Goal: Information Seeking & Learning: Learn about a topic

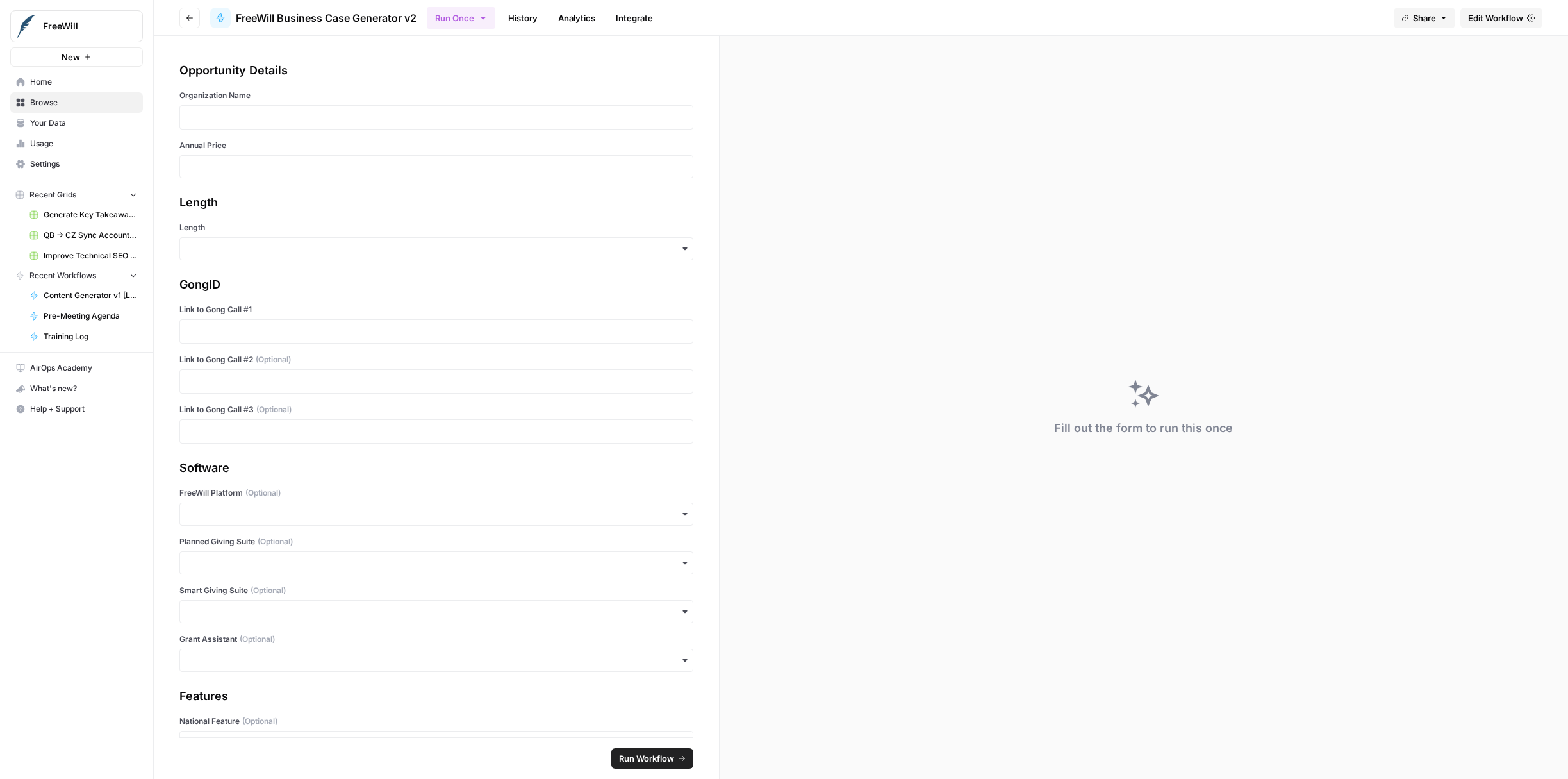
click at [536, 15] on link "History" at bounding box center [523, 18] width 45 height 21
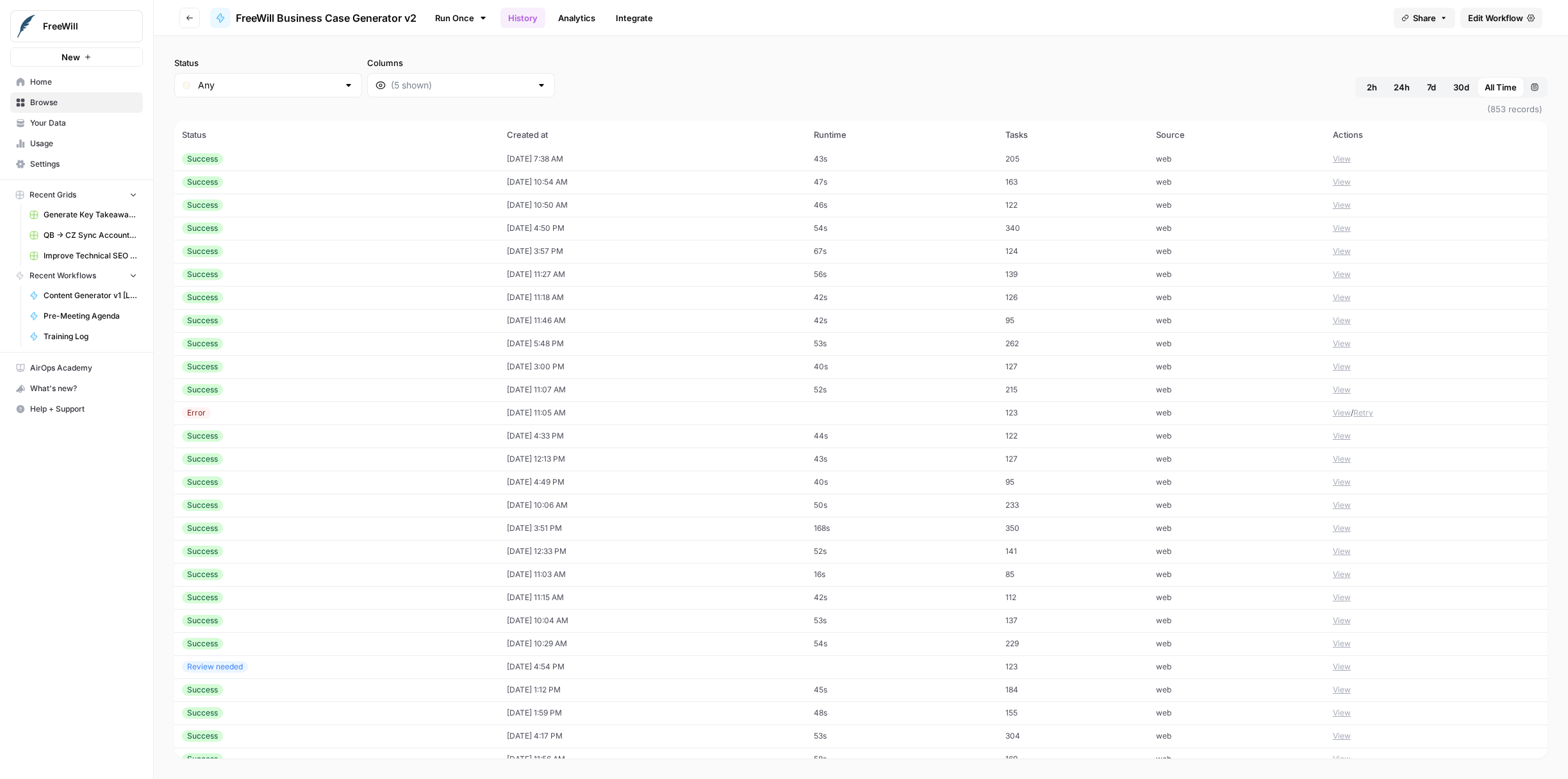
scroll to position [485, 0]
click at [608, 71] on div "Status Any Columns 2h 24h 7d 30d All Time Custom range" at bounding box center [860, 77] width 1373 height 41
click at [578, 20] on link "Analytics" at bounding box center [577, 18] width 53 height 21
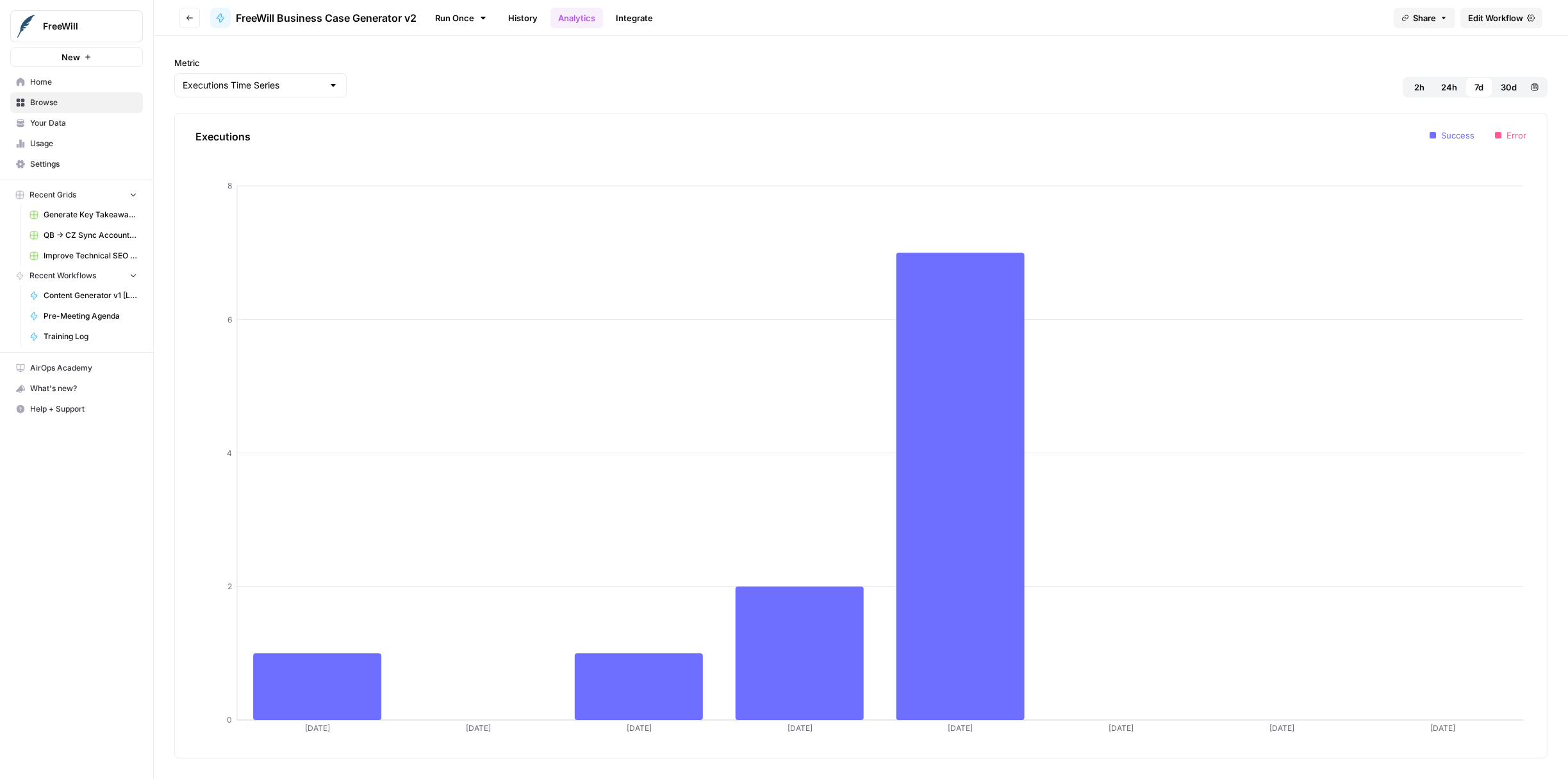
click at [853, 38] on div "Metric Executions Time Series 2h 24h 7d 30d Custom range Executions [DATE] Aug …" at bounding box center [861, 407] width 1415 height 743
click at [1506, 84] on span "30d" at bounding box center [1508, 87] width 16 height 13
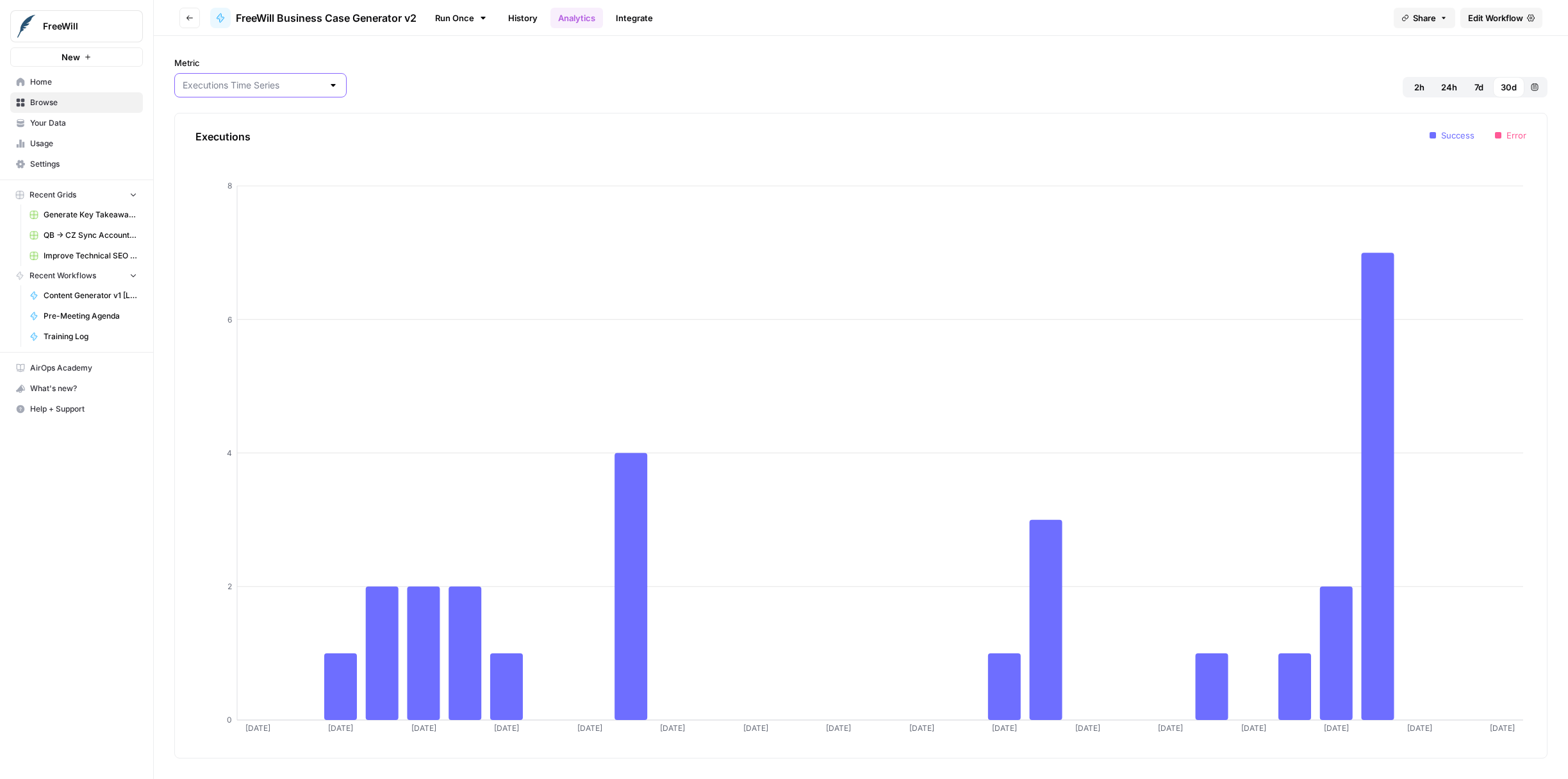
click at [286, 83] on input "Metric" at bounding box center [253, 85] width 140 height 13
type input "Executions Time Series"
click at [390, 77] on div "Metric Executions Time Series 2h 24h 7d 30d Custom range" at bounding box center [860, 77] width 1373 height 41
click at [519, 22] on link "History" at bounding box center [523, 18] width 45 height 21
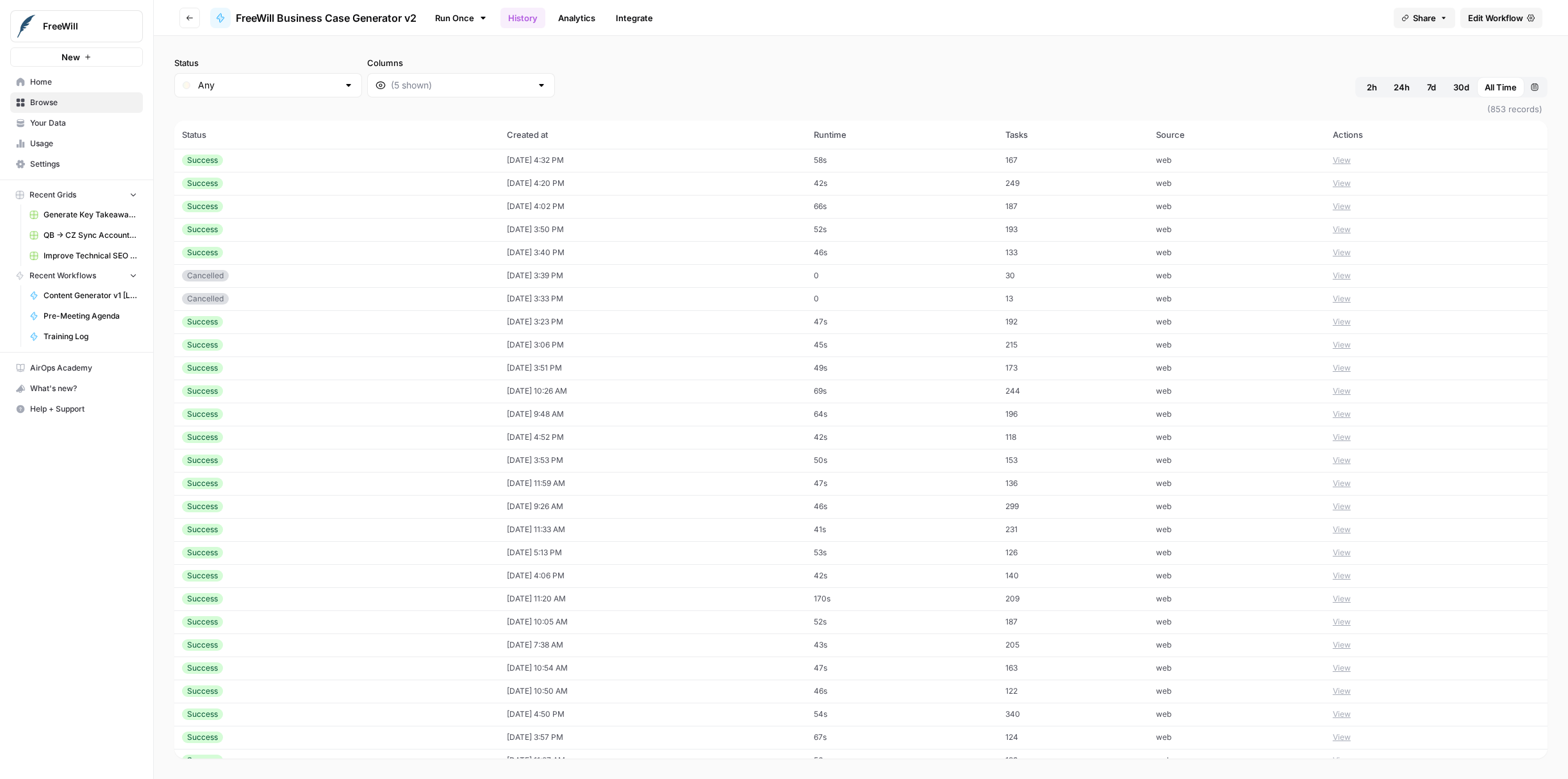
click at [1340, 161] on button "View" at bounding box center [1342, 160] width 18 height 12
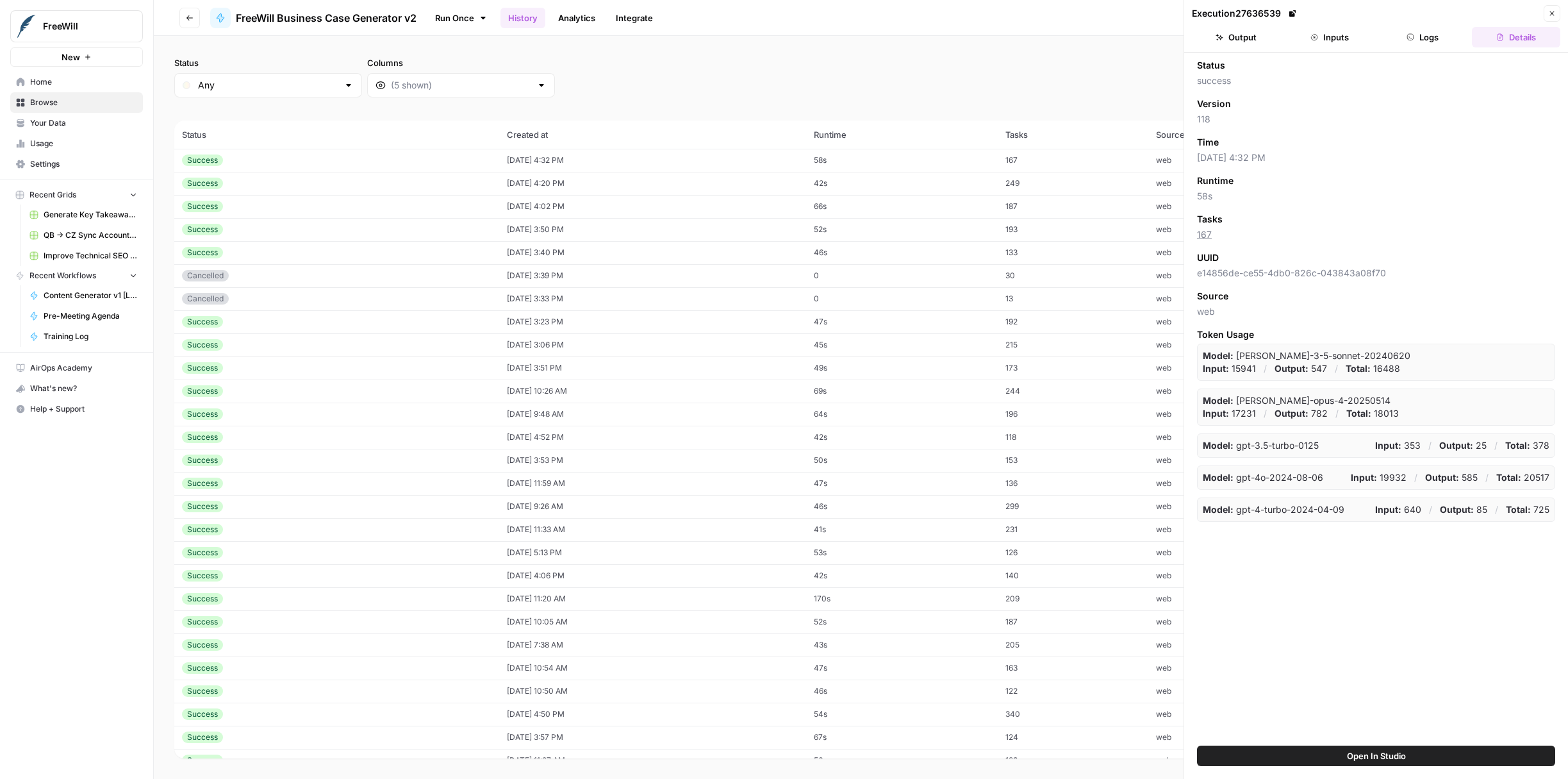
click at [1042, 16] on div "Run Once History Analytics Integrate" at bounding box center [905, 17] width 957 height 25
click at [1429, 41] on button "Logs" at bounding box center [1423, 37] width 88 height 21
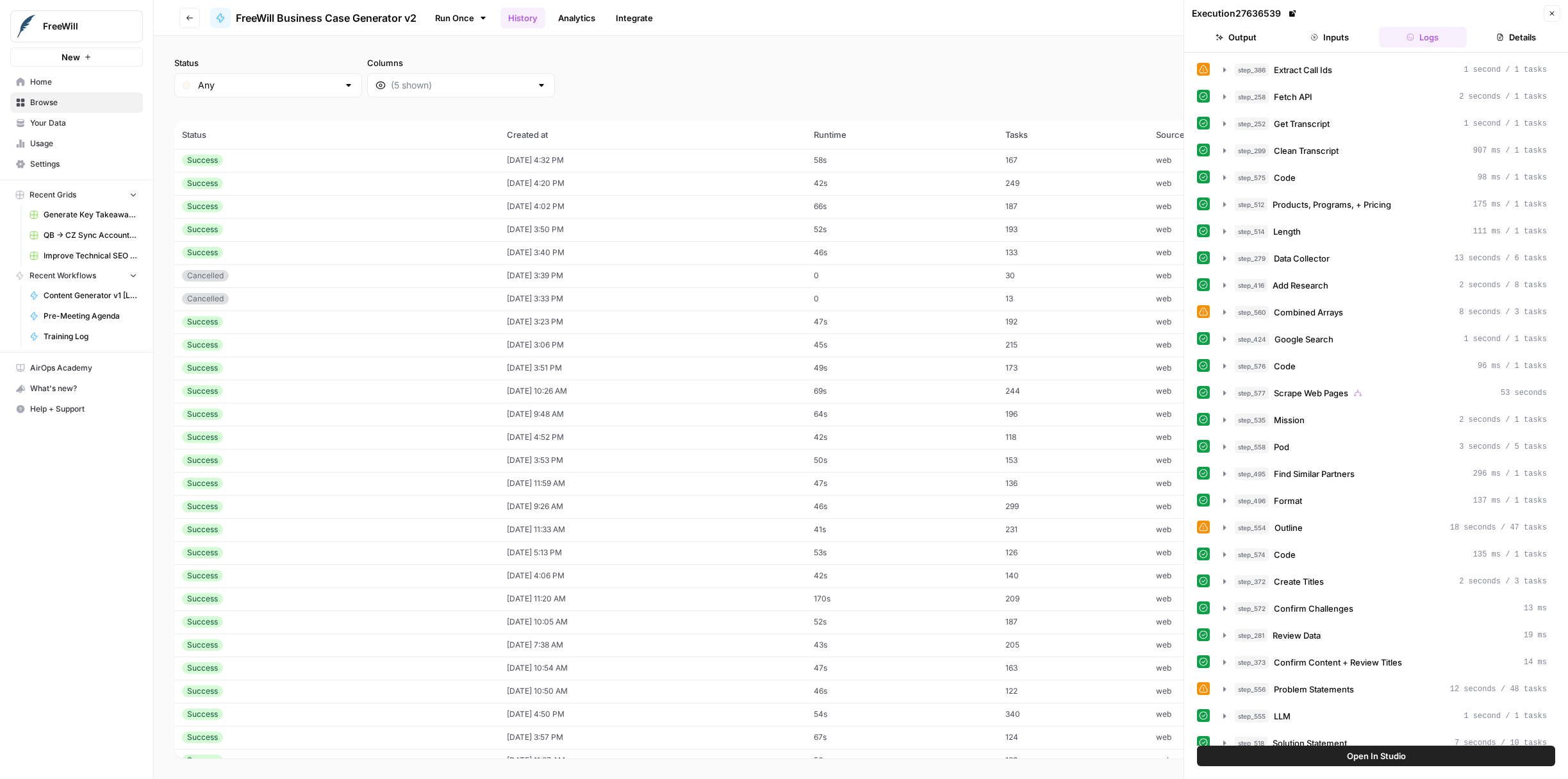
click at [1329, 45] on button "Inputs" at bounding box center [1330, 37] width 88 height 21
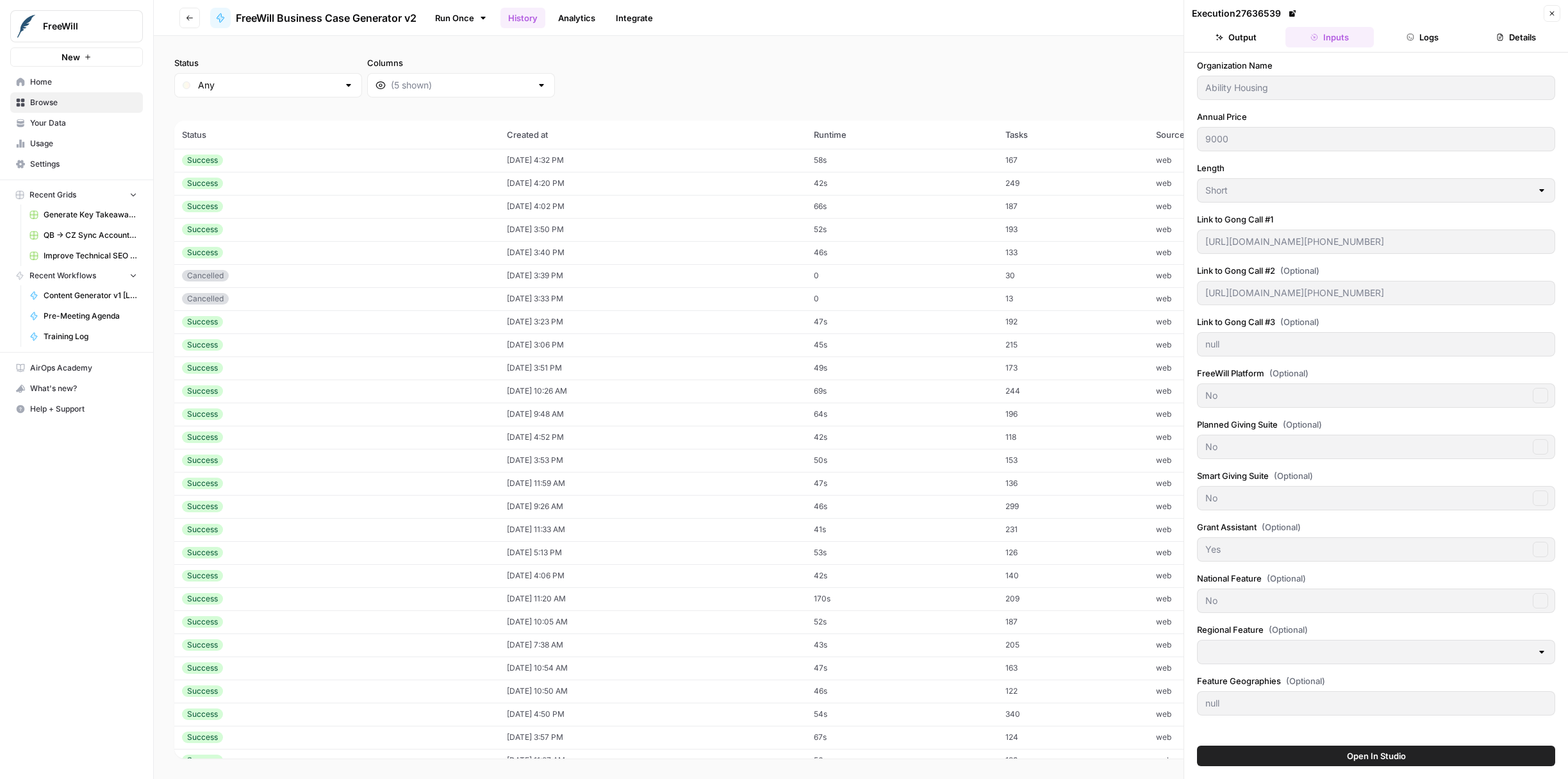
click at [1225, 42] on button "Output" at bounding box center [1236, 37] width 88 height 21
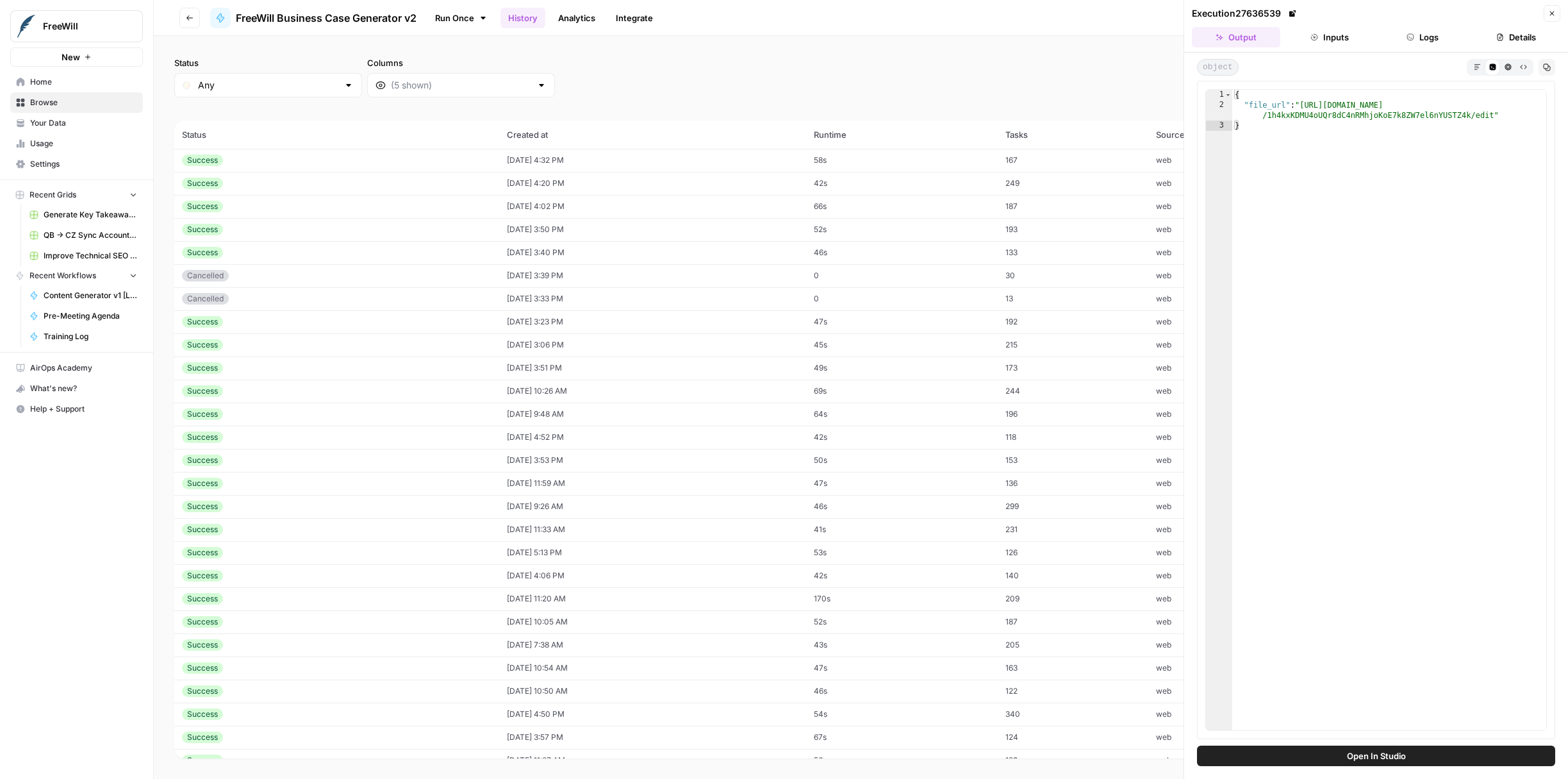
click at [1557, 10] on button "Close" at bounding box center [1552, 13] width 16 height 16
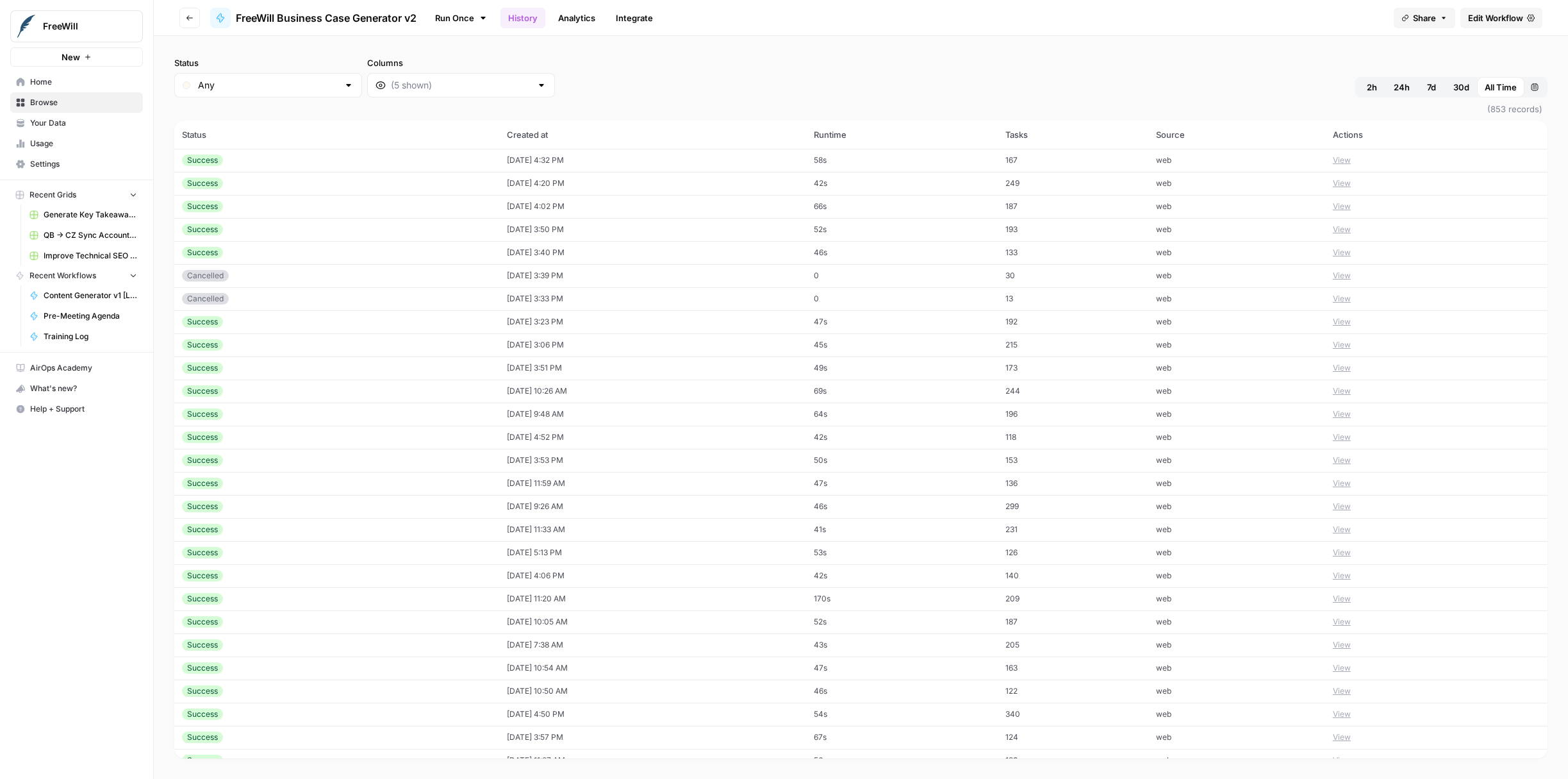
click at [338, 34] on header "Go back FreeWill Business Case Generator v2 Run Once History Analytics Integrat…" at bounding box center [861, 18] width 1415 height 36
click at [471, 14] on link "Run Once" at bounding box center [461, 18] width 69 height 22
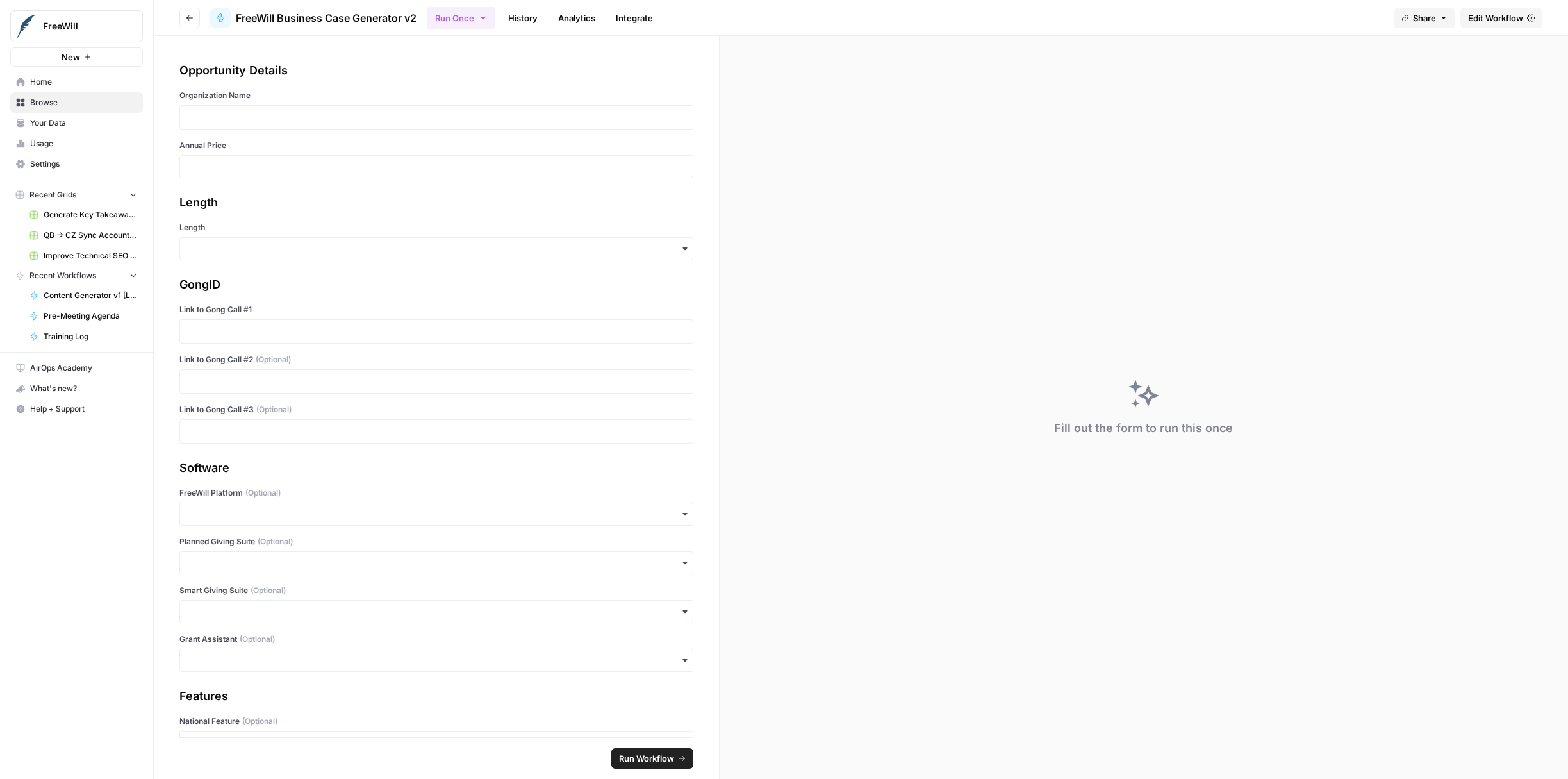
click at [360, 55] on div "Opportunity Details Organization Name Annual Price Length Length GongID Link to…" at bounding box center [436, 386] width 565 height 702
click at [364, 29] on header "Go back FreeWill Business Case Generator v2 Run Once History Analytics Integrat…" at bounding box center [861, 18] width 1415 height 36
click at [310, 19] on span "FreeWill Business Case Generator v2" at bounding box center [326, 18] width 181 height 15
click at [194, 20] on button "Go back" at bounding box center [190, 18] width 21 height 21
click at [185, 21] on button "Go back" at bounding box center [190, 18] width 21 height 21
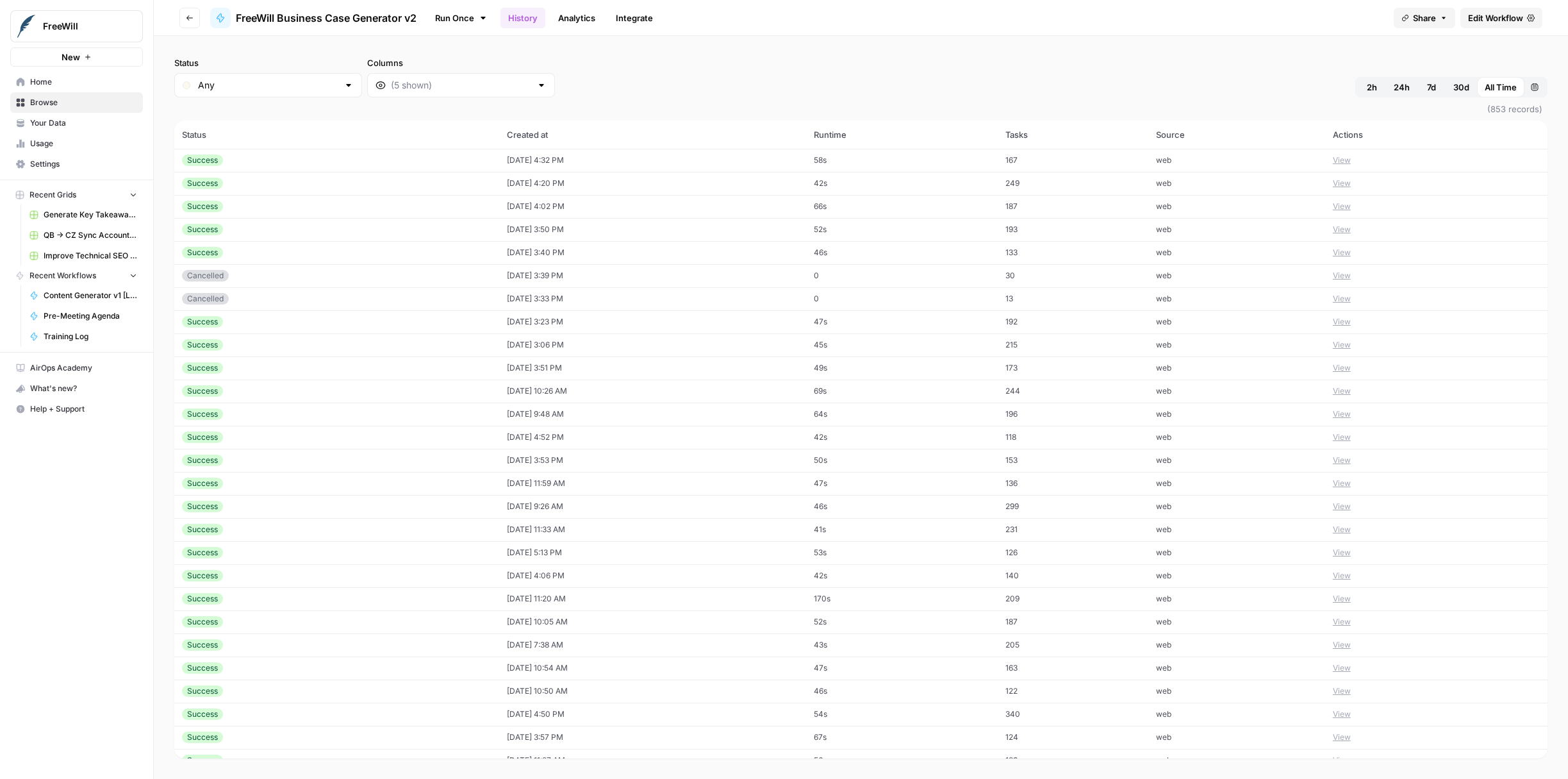
click at [184, 15] on button "Go back" at bounding box center [190, 18] width 21 height 21
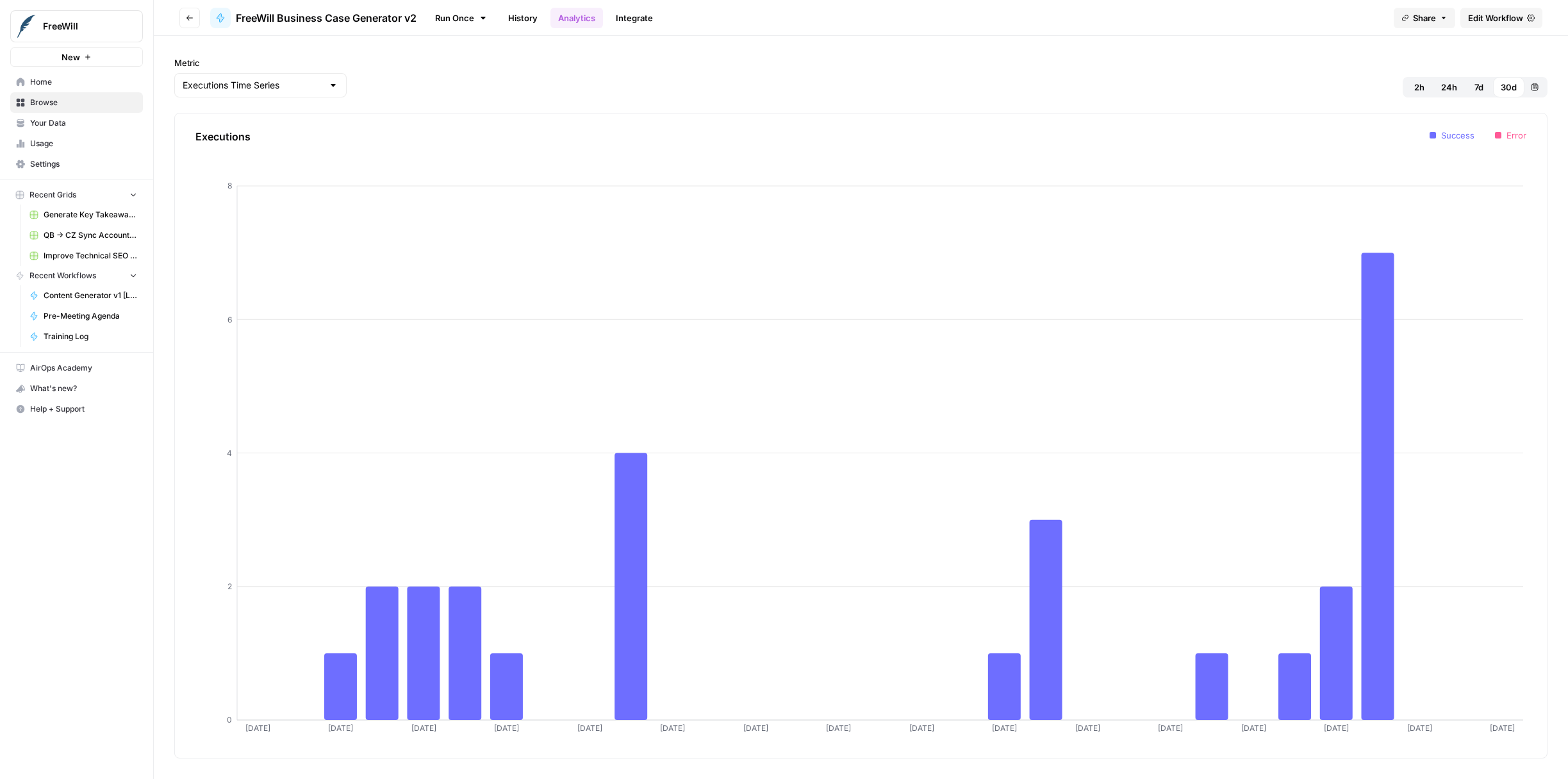
click at [183, 13] on button "Go back" at bounding box center [190, 18] width 21 height 21
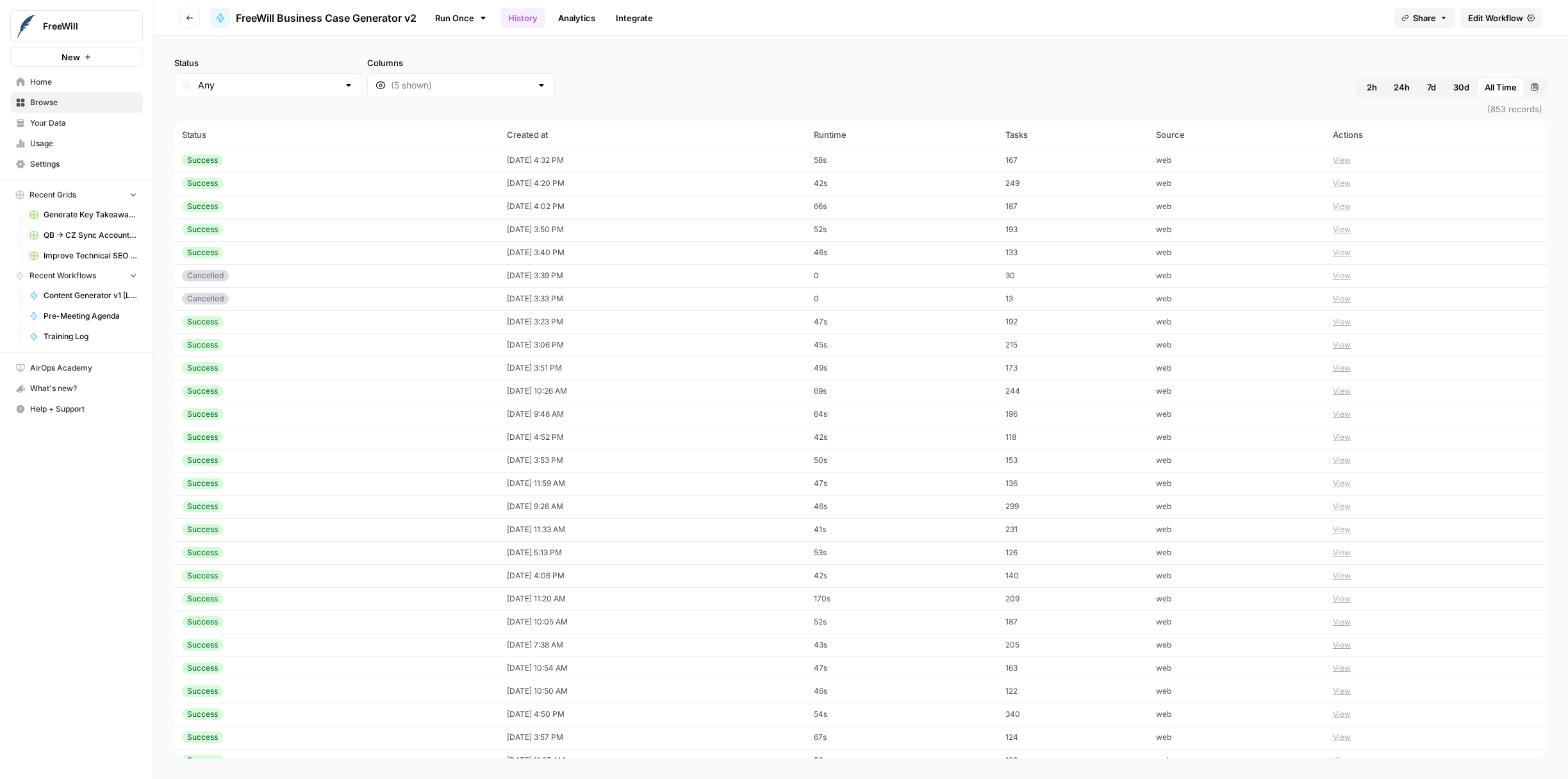
click at [1502, 32] on header "Go back FreeWill Business Case Generator v2 Run Once History Analytics Integrat…" at bounding box center [861, 18] width 1415 height 36
click at [1498, 18] on span "Edit Workflow" at bounding box center [1496, 18] width 55 height 13
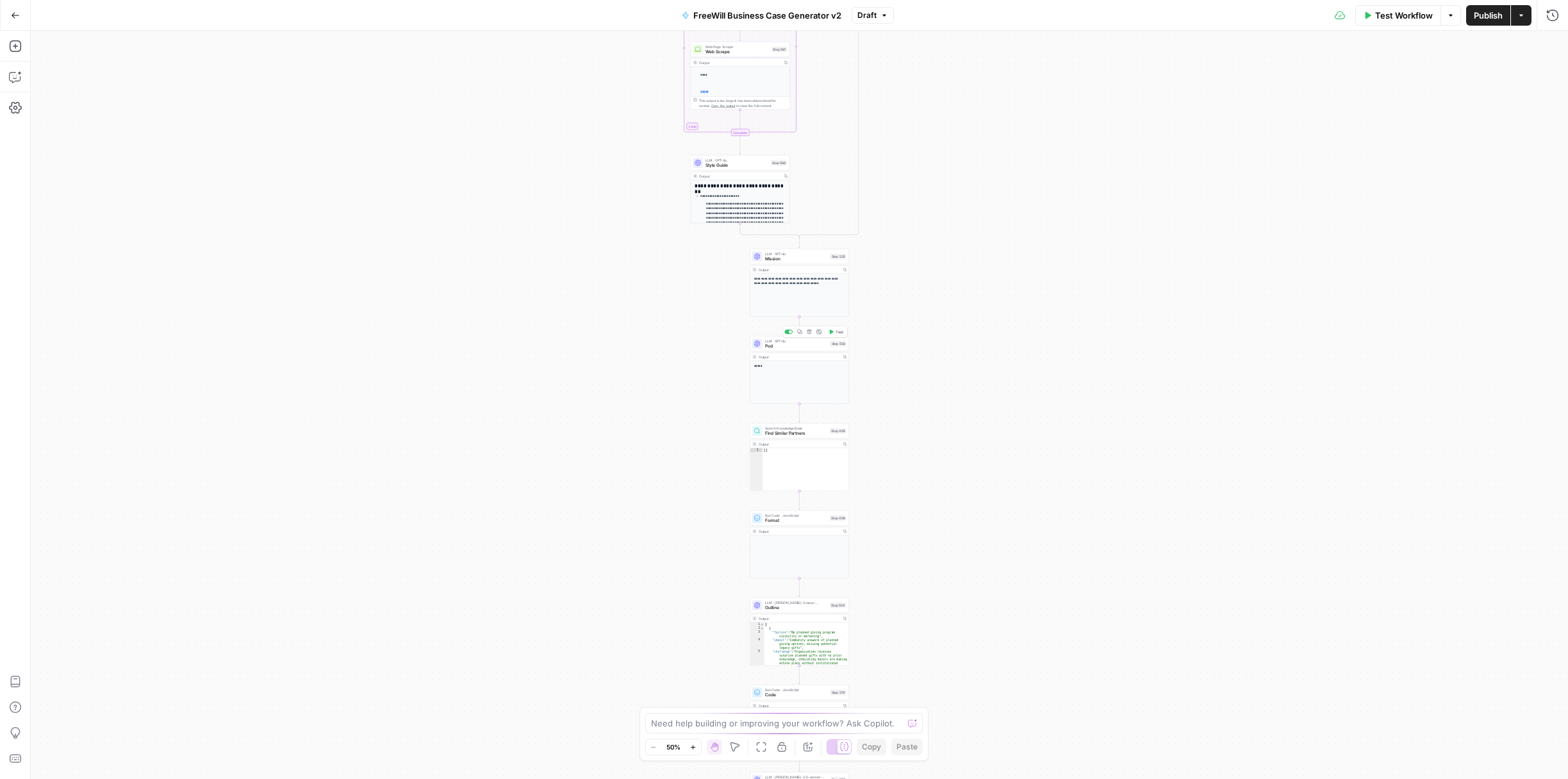
click at [965, 285] on div "true false Workflow Set Inputs Inputs LLM · GPT 3.5 Turbo Extract Call Ids Step…" at bounding box center [799, 405] width 1538 height 748
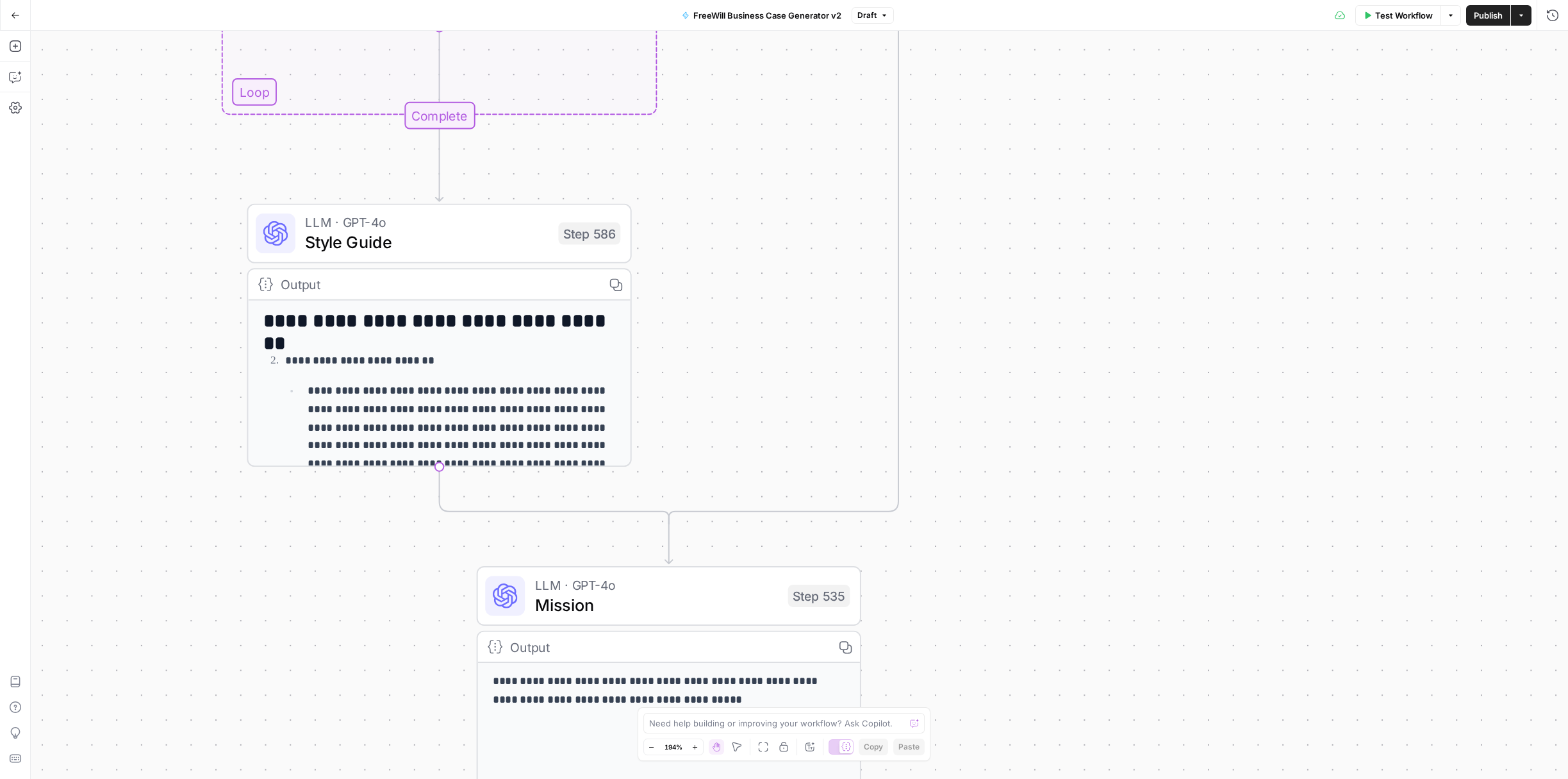
click at [212, 349] on div "true false Workflow Set Inputs Inputs LLM · GPT 3.5 Turbo Extract Call Ids Step…" at bounding box center [799, 405] width 1538 height 748
click at [374, 244] on span "Style Guide" at bounding box center [426, 242] width 243 height 25
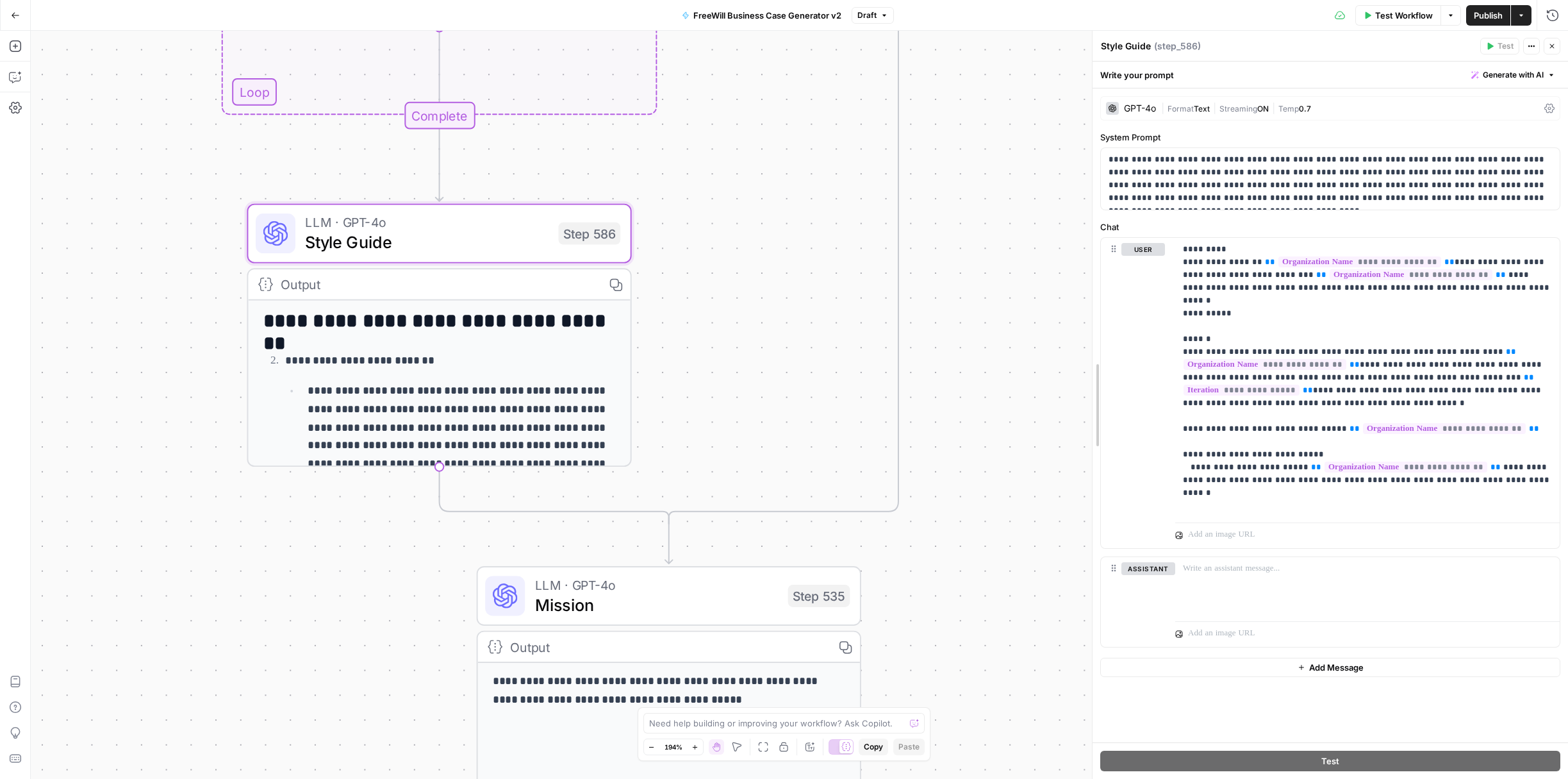
drag, startPoint x: 1317, startPoint y: 406, endPoint x: 1097, endPoint y: 421, distance: 220.5
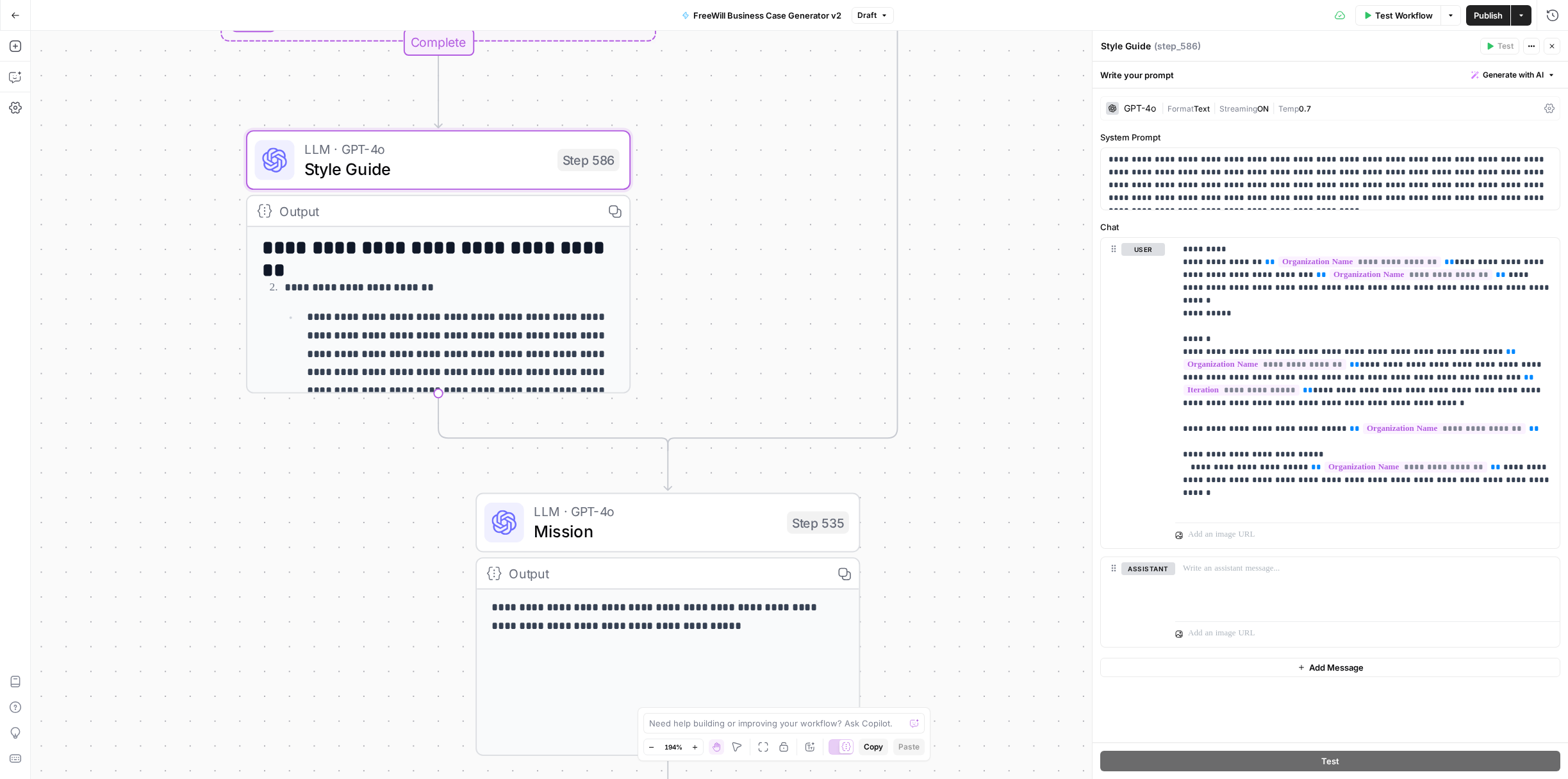
click at [1145, 109] on div "GPT-4o" at bounding box center [1140, 108] width 32 height 9
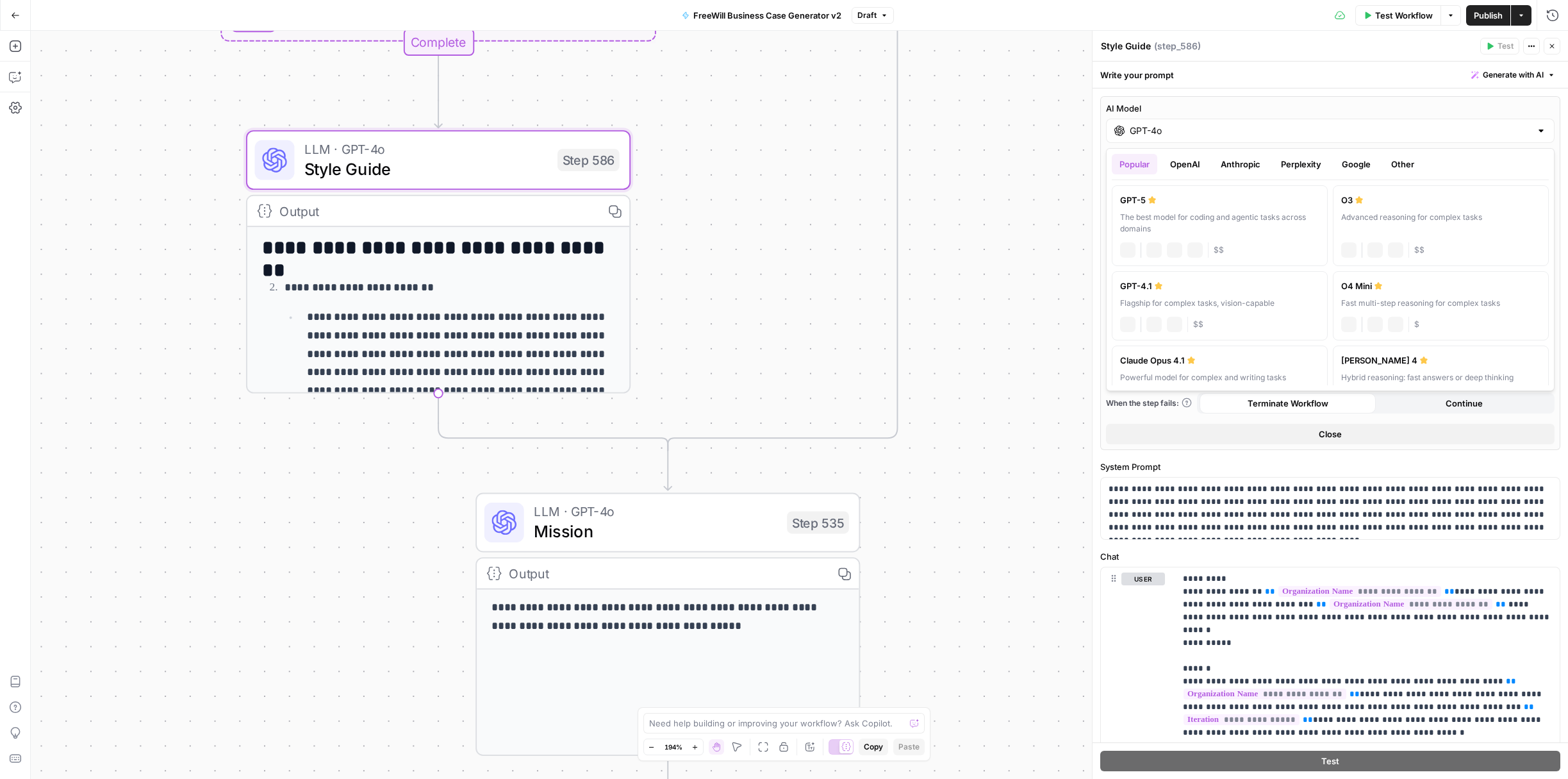
click at [1151, 132] on input "GPT-4o" at bounding box center [1331, 131] width 401 height 13
click at [1179, 134] on input "GPT-4o" at bounding box center [1331, 131] width 401 height 13
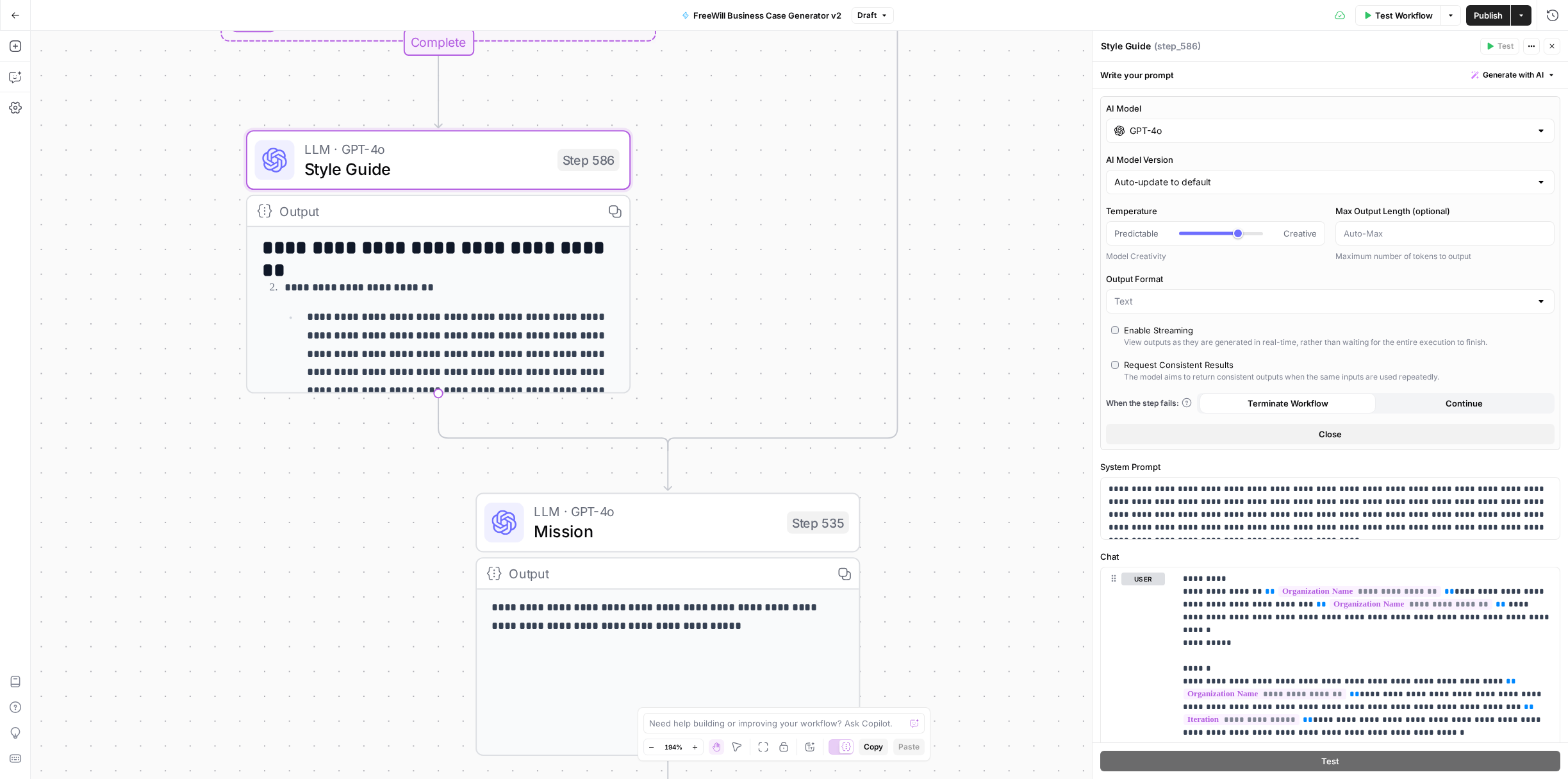
click at [1082, 151] on div "true false Workflow Set Inputs Inputs LLM · GPT 3.5 Turbo Extract Call Ids Step…" at bounding box center [799, 405] width 1538 height 748
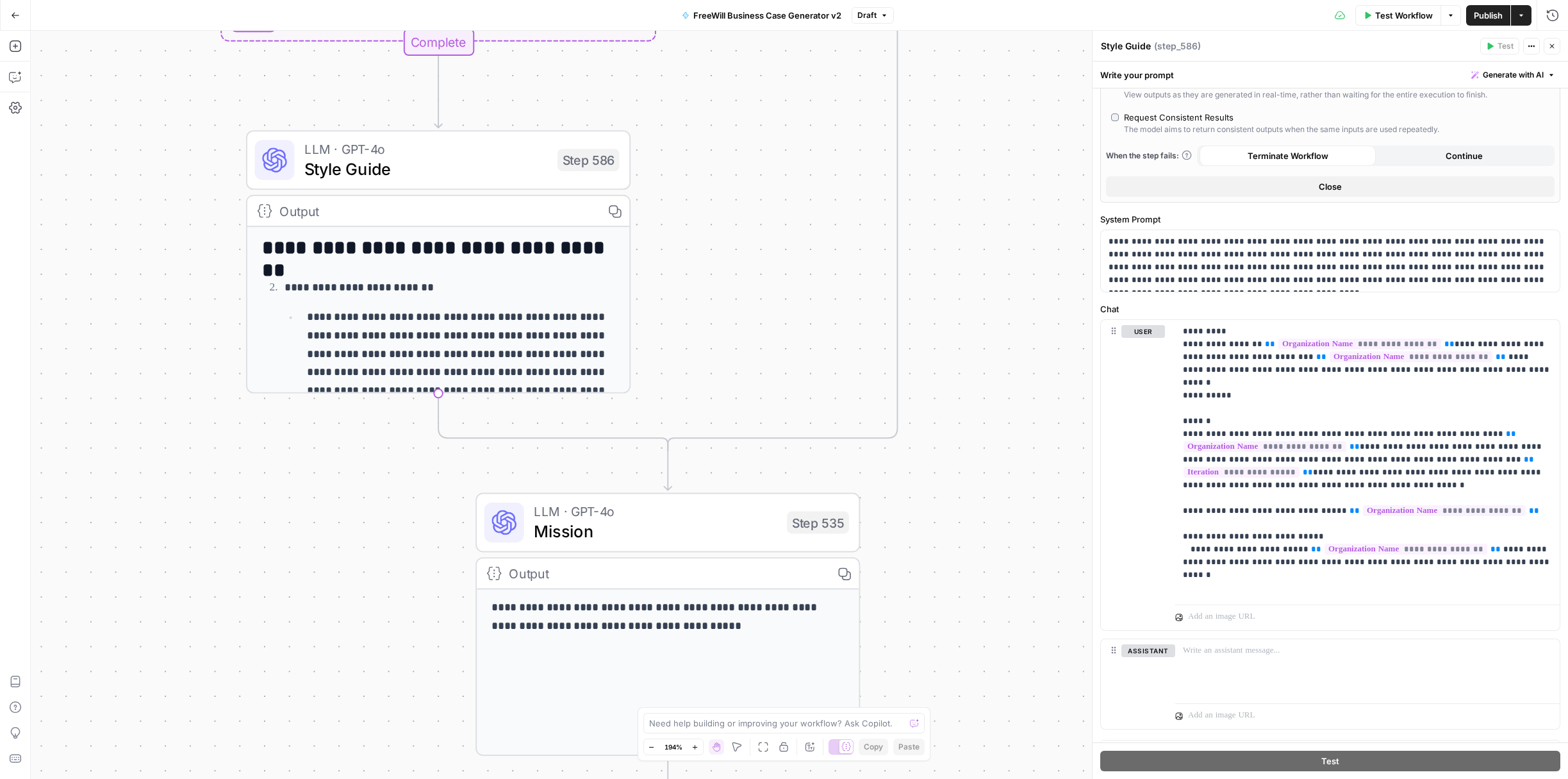
scroll to position [272, 0]
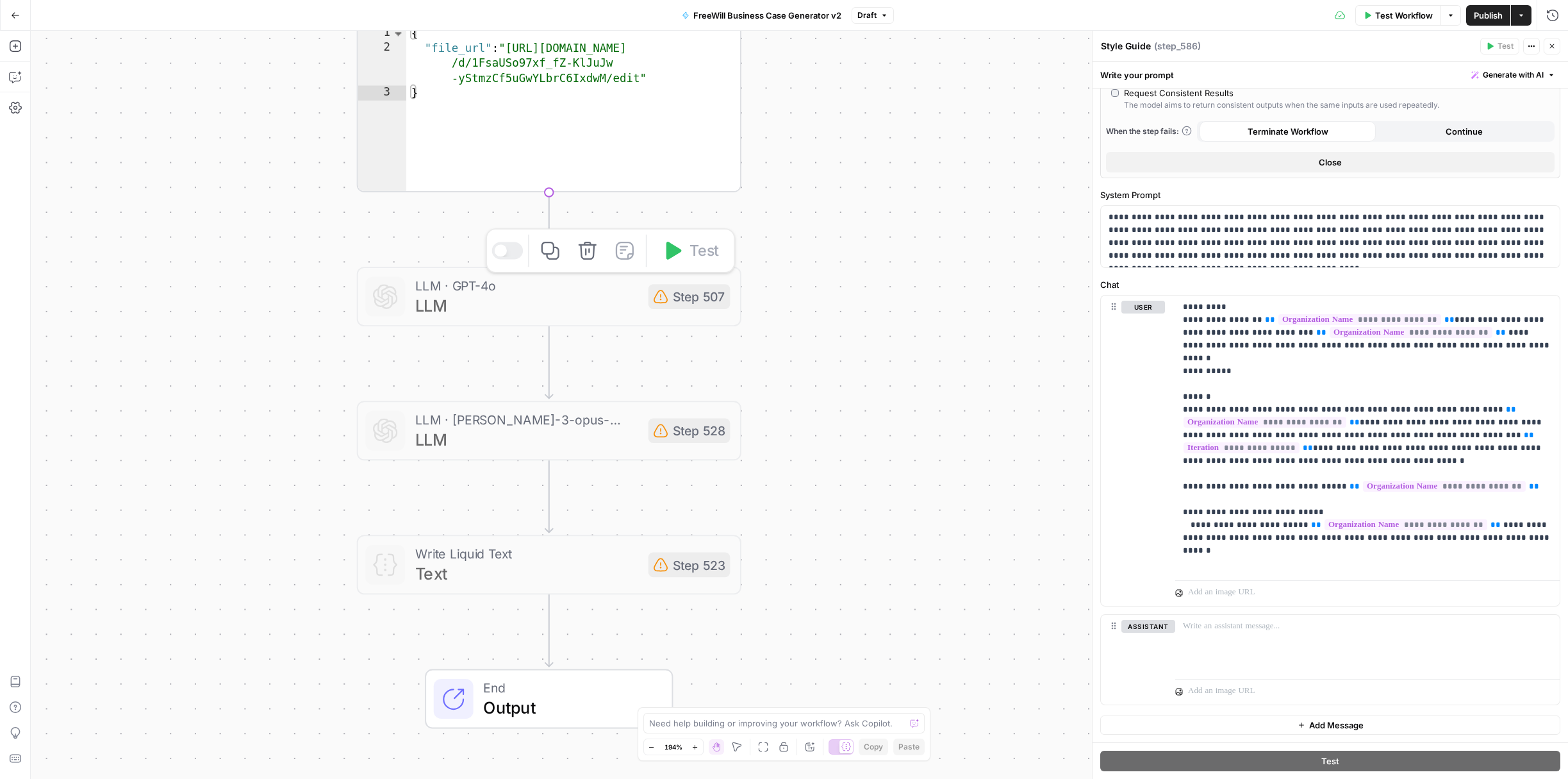
click at [659, 295] on icon at bounding box center [660, 297] width 14 height 14
click at [649, 297] on div "Step 507" at bounding box center [690, 296] width 82 height 25
click at [686, 295] on div "Step 507" at bounding box center [690, 296] width 82 height 25
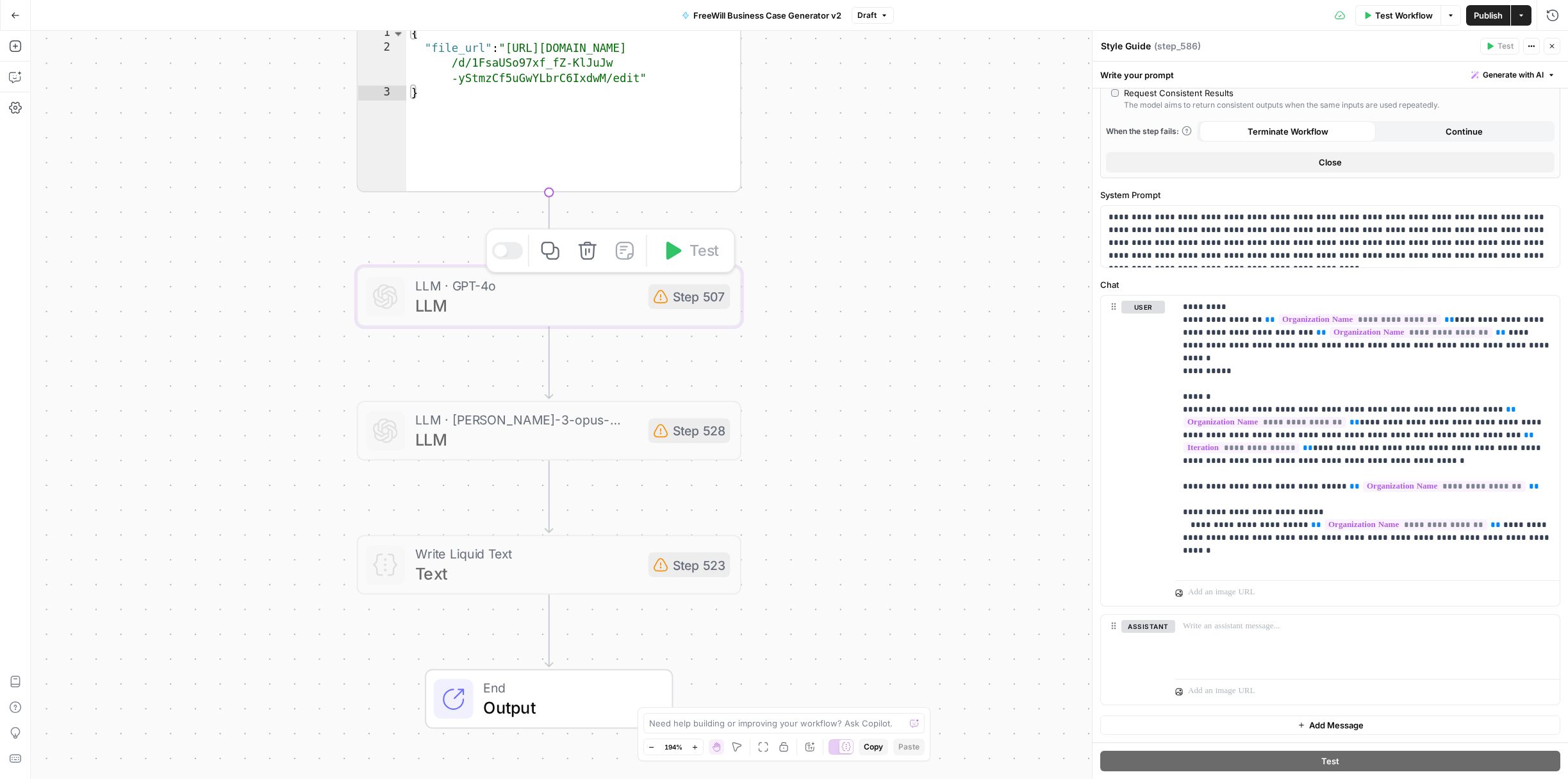
click at [562, 291] on span "LLM · GPT-4o" at bounding box center [527, 285] width 224 height 20
click at [1558, 38] on button "Close" at bounding box center [1552, 46] width 16 height 16
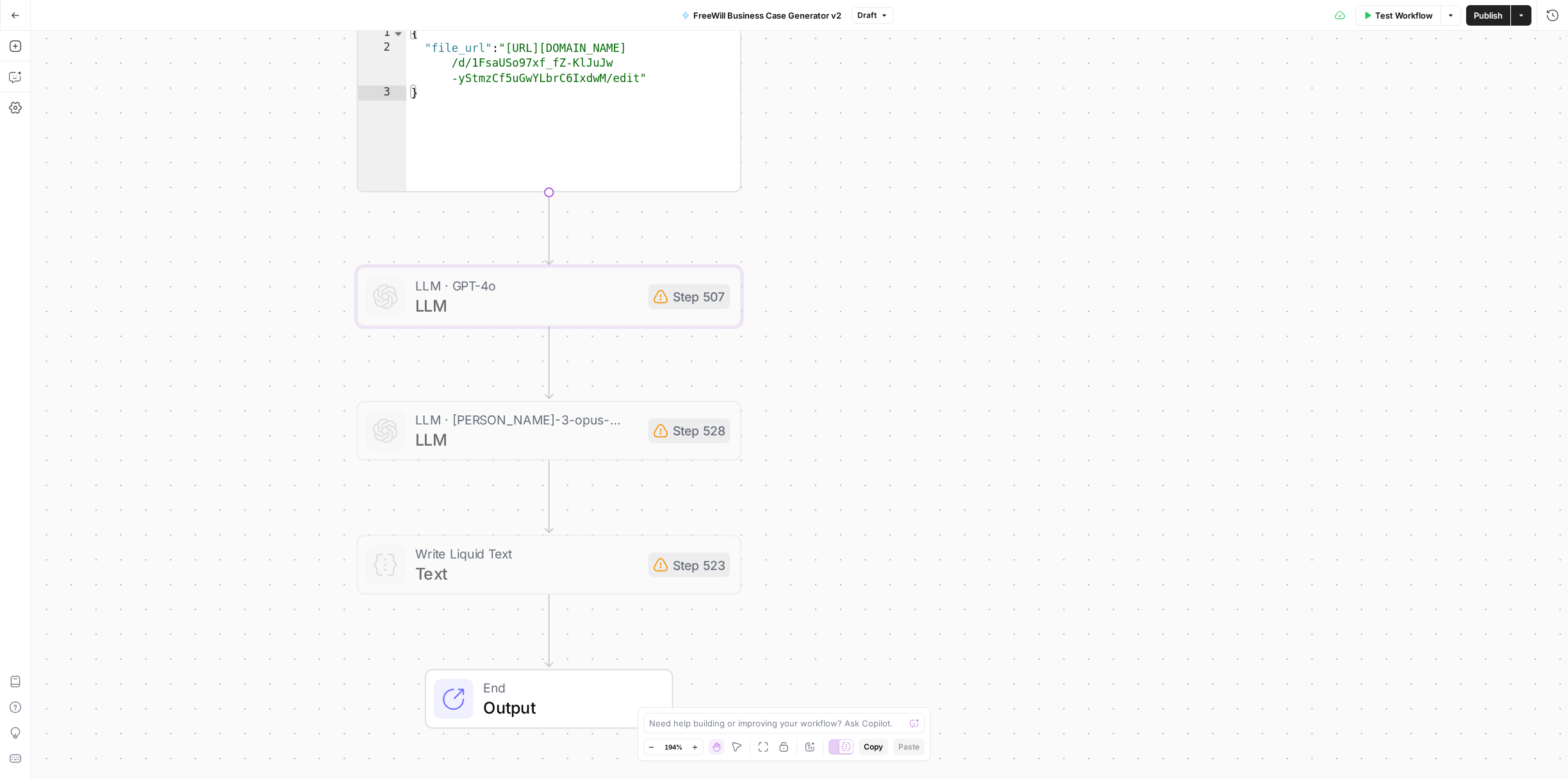
click at [471, 297] on span "LLM" at bounding box center [527, 306] width 224 height 25
click at [823, 597] on div "true false Workflow Set Inputs Inputs LLM · GPT 3.5 Turbo Extract Call Ids Step…" at bounding box center [799, 405] width 1538 height 748
click at [658, 569] on icon at bounding box center [661, 565] width 15 height 15
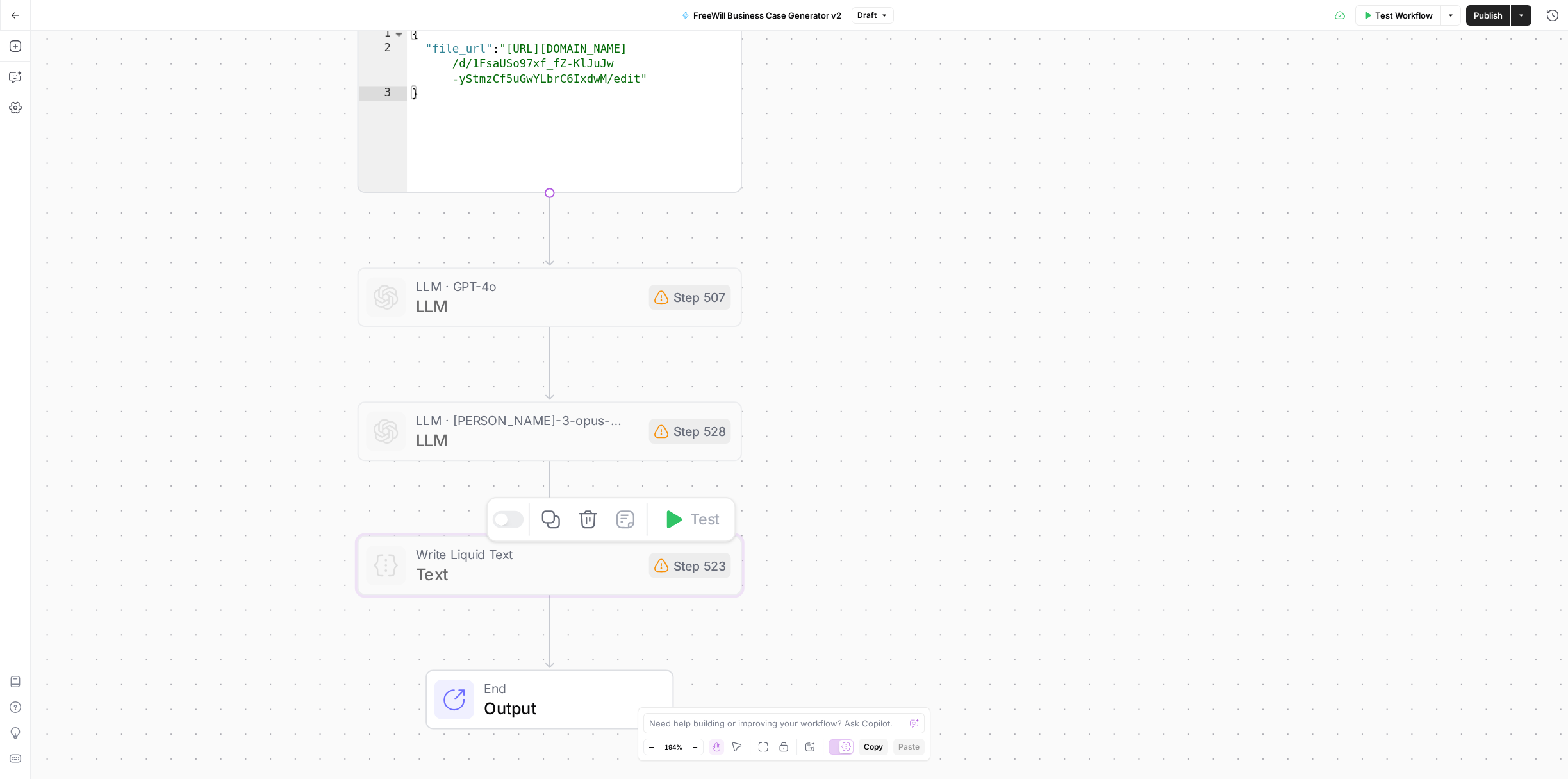
click at [658, 569] on icon at bounding box center [661, 565] width 15 height 15
click at [899, 428] on div "true false Workflow Set Inputs Inputs LLM · GPT 3.5 Turbo Extract Call Ids Step…" at bounding box center [799, 405] width 1538 height 748
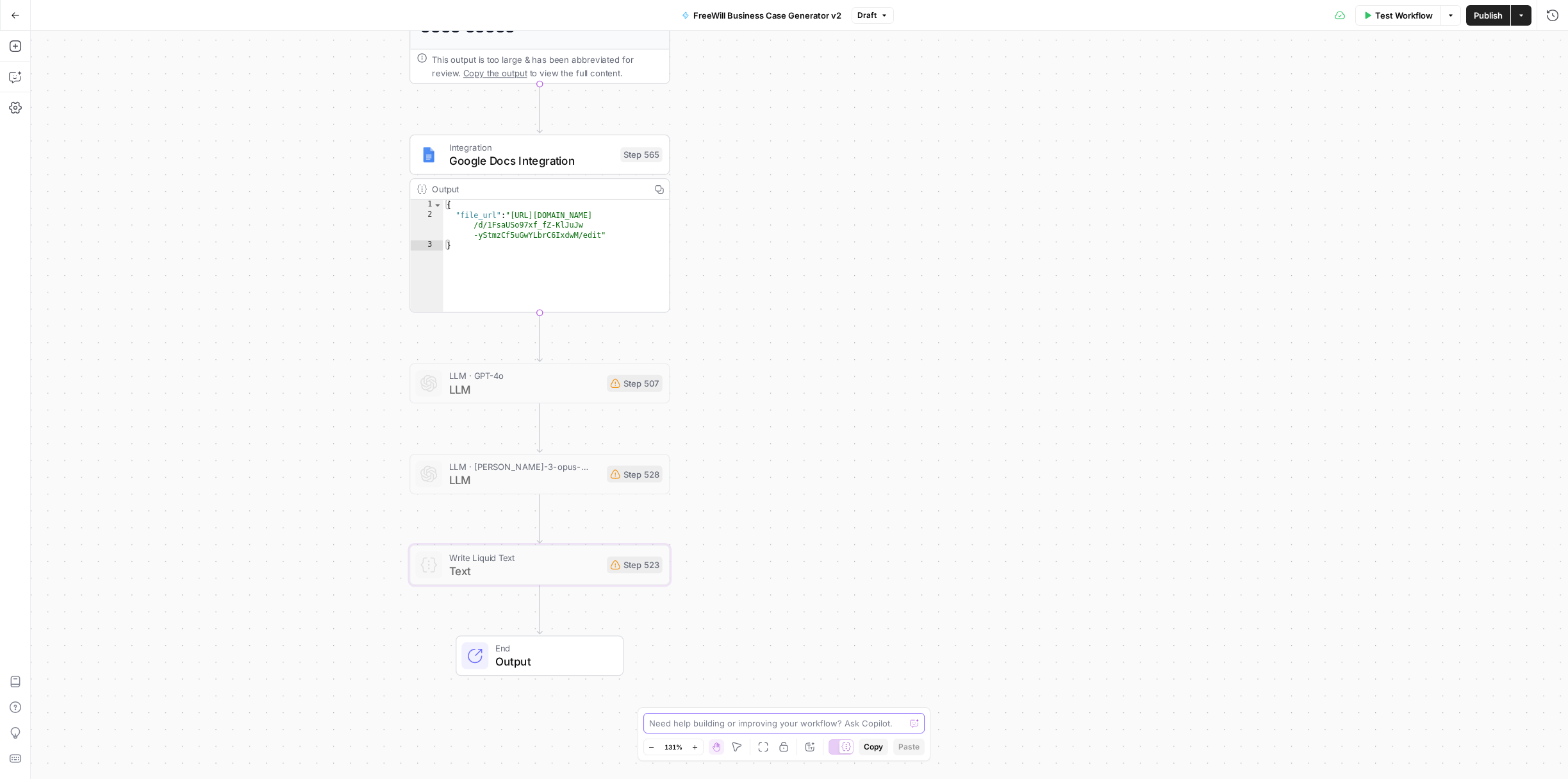
click at [796, 725] on textarea at bounding box center [777, 723] width 256 height 13
type textarea "Can you give me an overview of the main steps of this flow?"
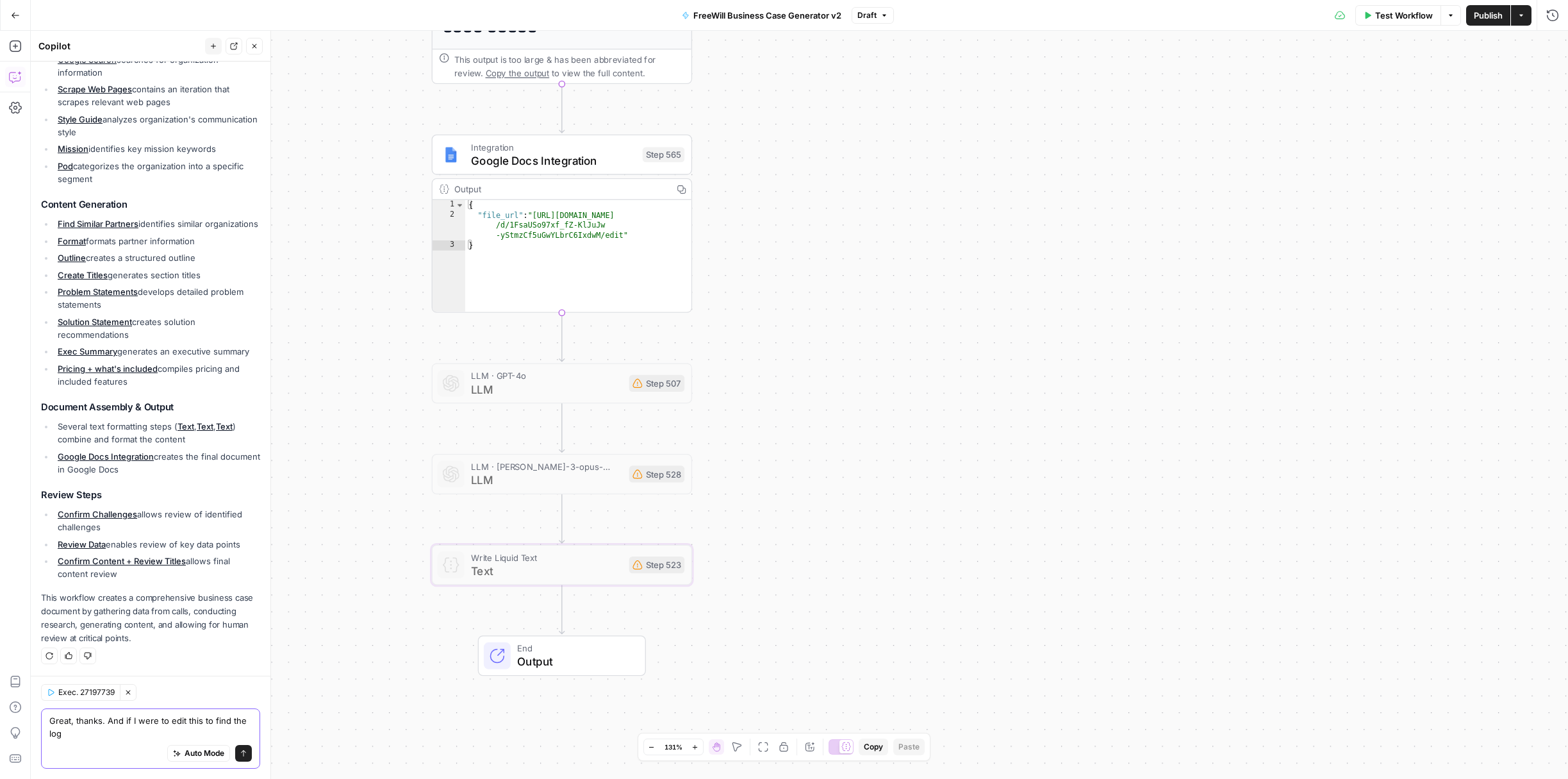
scroll to position [562, 0]
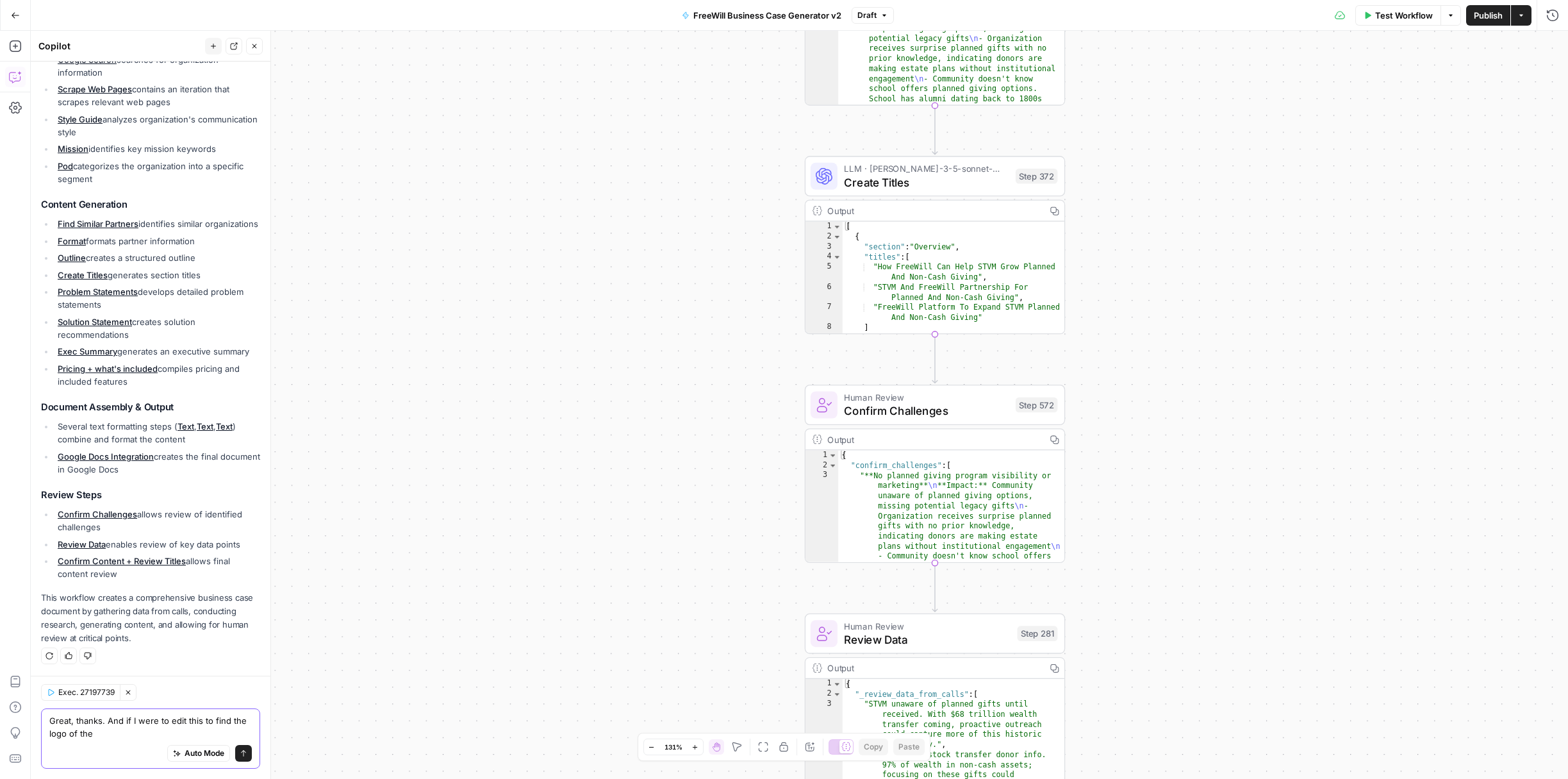
click at [108, 727] on textarea "Great, thanks. And if I were to edit this to find the logo of the" at bounding box center [151, 726] width 203 height 25
click at [108, 734] on textarea "Great, thanks. And if I were to edit this to find the logo of the" at bounding box center [151, 726] width 203 height 25
click at [234, 722] on textarea "Great, thanks. And if I were to edit this to find the logo of the" at bounding box center [151, 726] width 203 height 25
click at [216, 725] on textarea "Great, thanks. And if I were to edit this to find and insert the logo of the" at bounding box center [151, 726] width 203 height 25
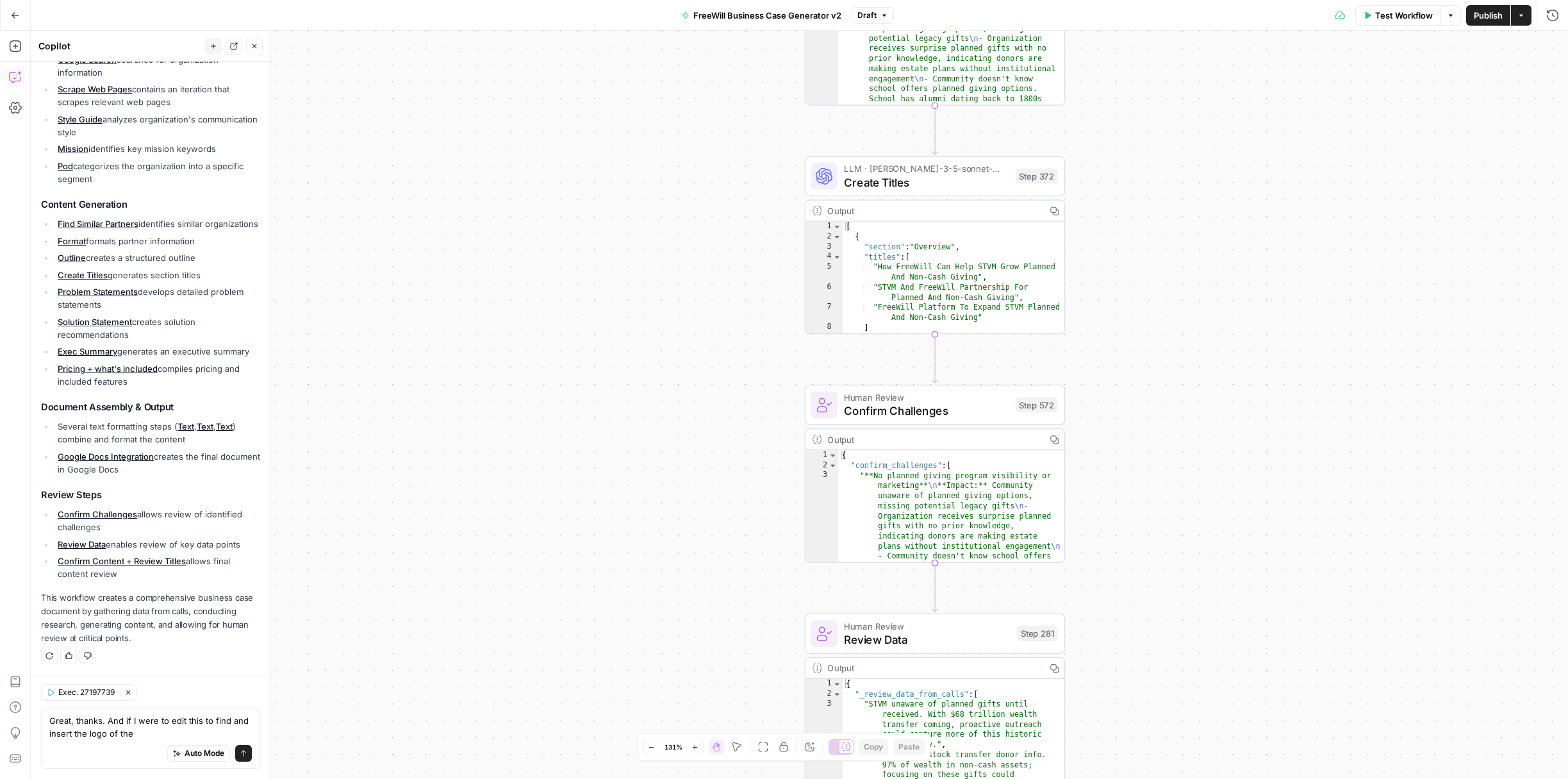
click at [214, 741] on div "Auto Mode Send" at bounding box center [151, 754] width 203 height 28
click at [198, 739] on div "Great, thanks. And if I were to edit this to find and insert the logo of the Gr…" at bounding box center [151, 739] width 219 height 60
drag, startPoint x: 113, startPoint y: 717, endPoint x: 164, endPoint y: 723, distance: 51.4
click at [164, 723] on textarea "Great, thanks. And if I were to edit this to find and insert the logo of the" at bounding box center [151, 726] width 203 height 25
click at [88, 733] on textarea "Great, thanks. How would I edit this to find and insert the logo of the" at bounding box center [151, 726] width 203 height 25
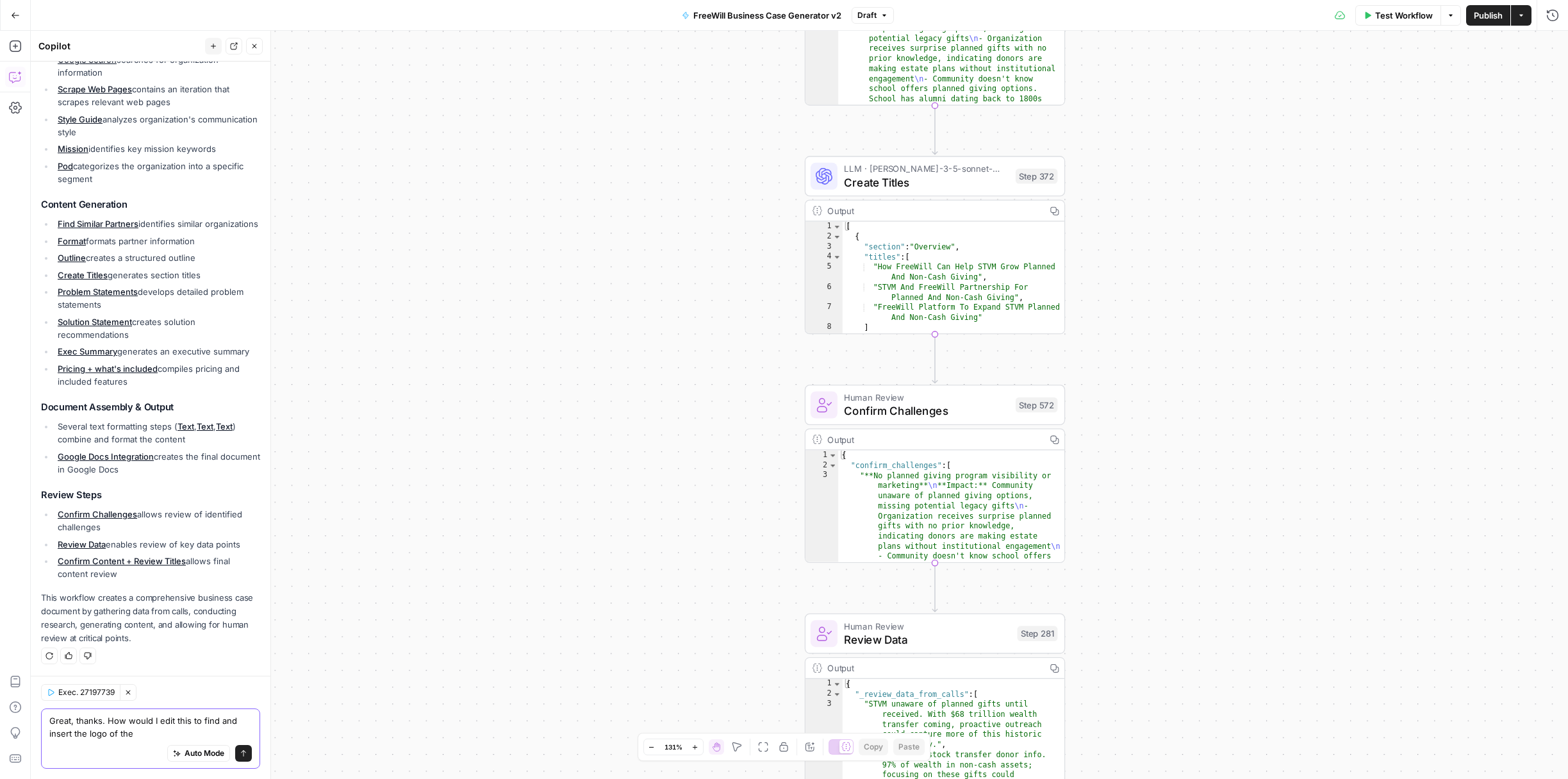
click at [134, 732] on textarea "Great, thanks. How would I edit this to find and insert the logo of the" at bounding box center [151, 726] width 203 height 25
type textarea "Great, thanks. How would I edit this to find and insert the logo of the organiz…"
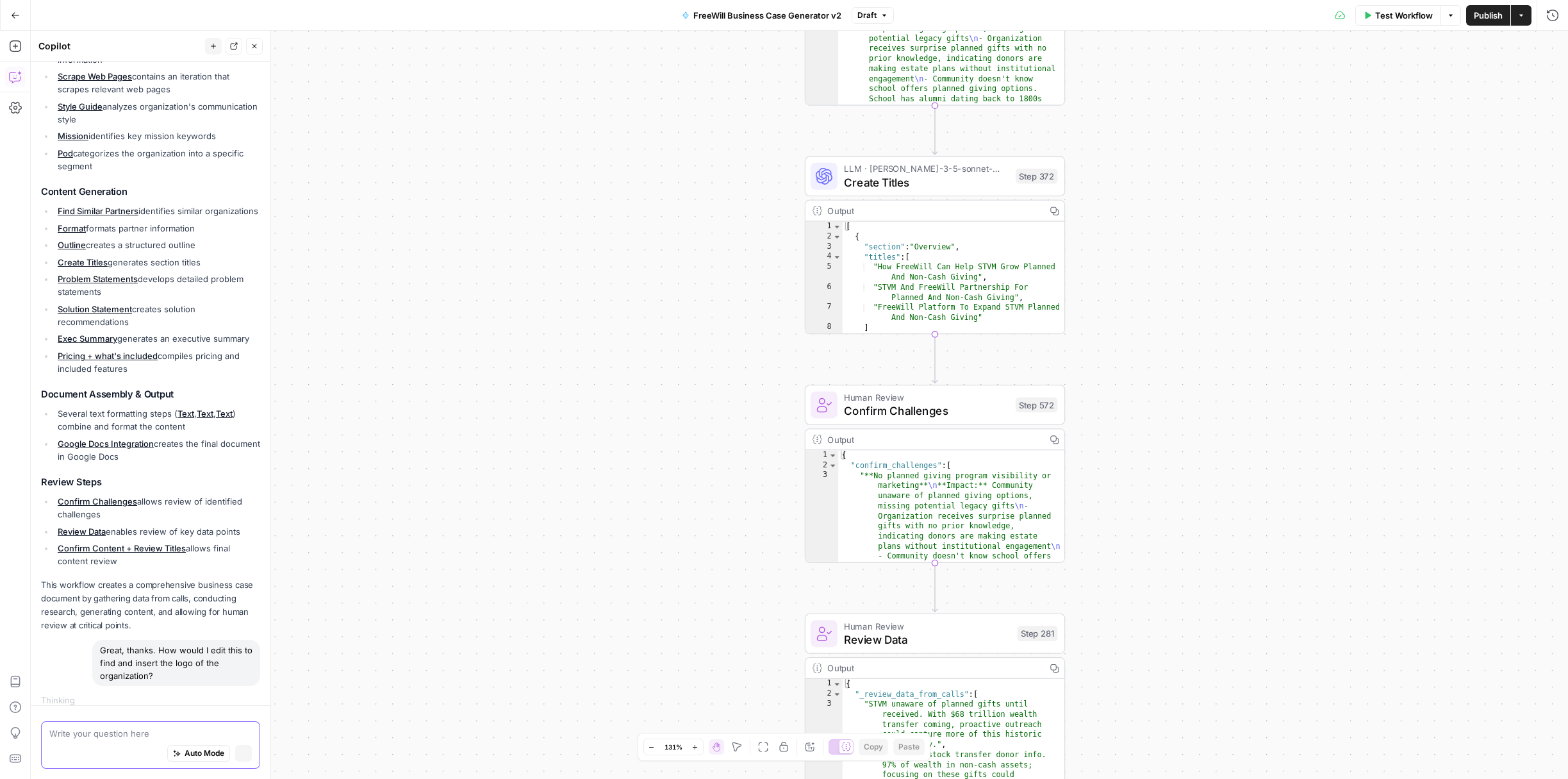
scroll to position [587, 0]
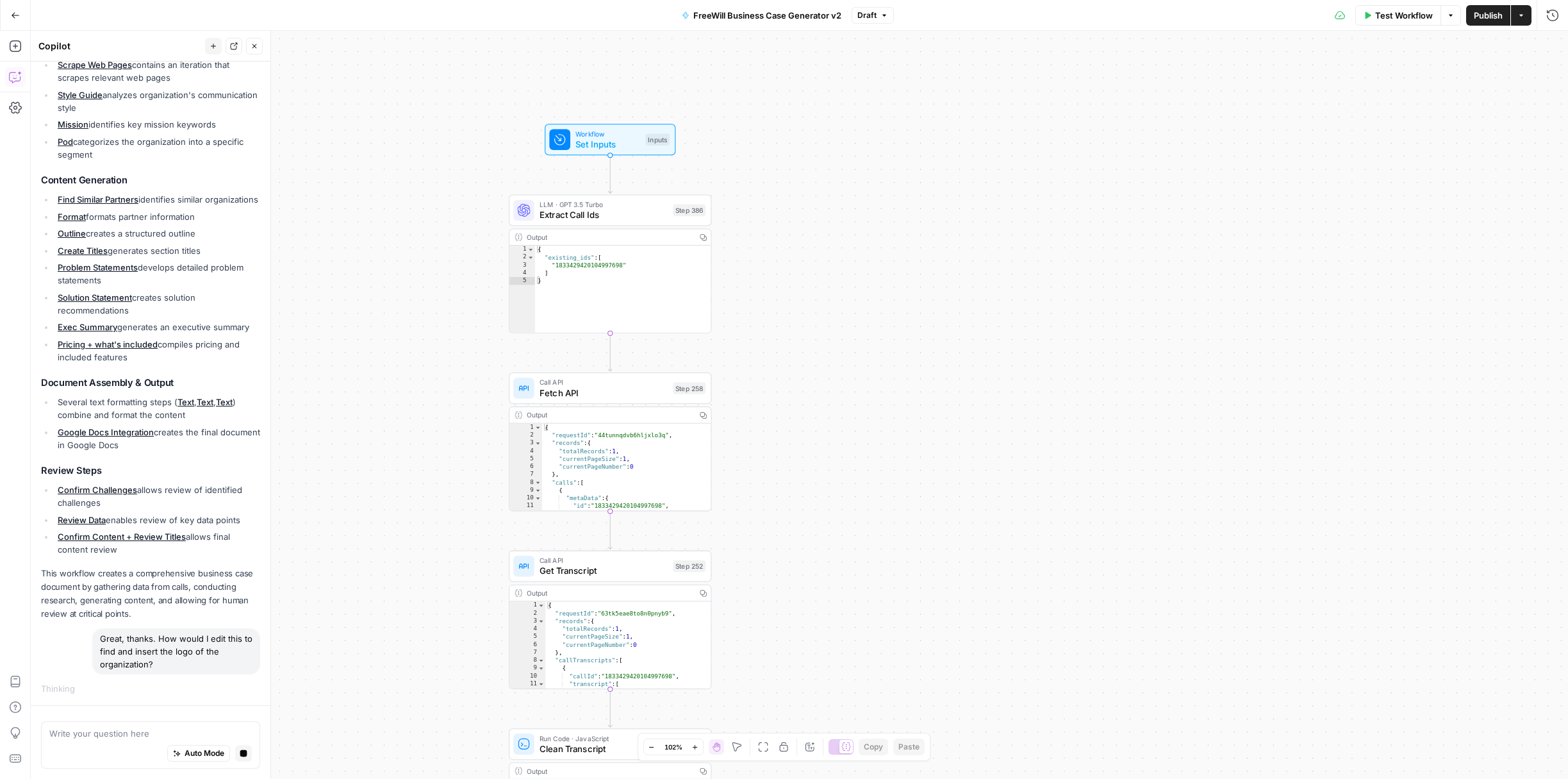
drag, startPoint x: 991, startPoint y: 419, endPoint x: 1201, endPoint y: 170, distance: 325.7
click at [1201, 170] on div "true false Workflow Set Inputs Inputs LLM · GPT 3.5 Turbo Extract Call Ids Step…" at bounding box center [799, 405] width 1538 height 748
click at [1530, 15] on button "Actions" at bounding box center [1521, 15] width 21 height 21
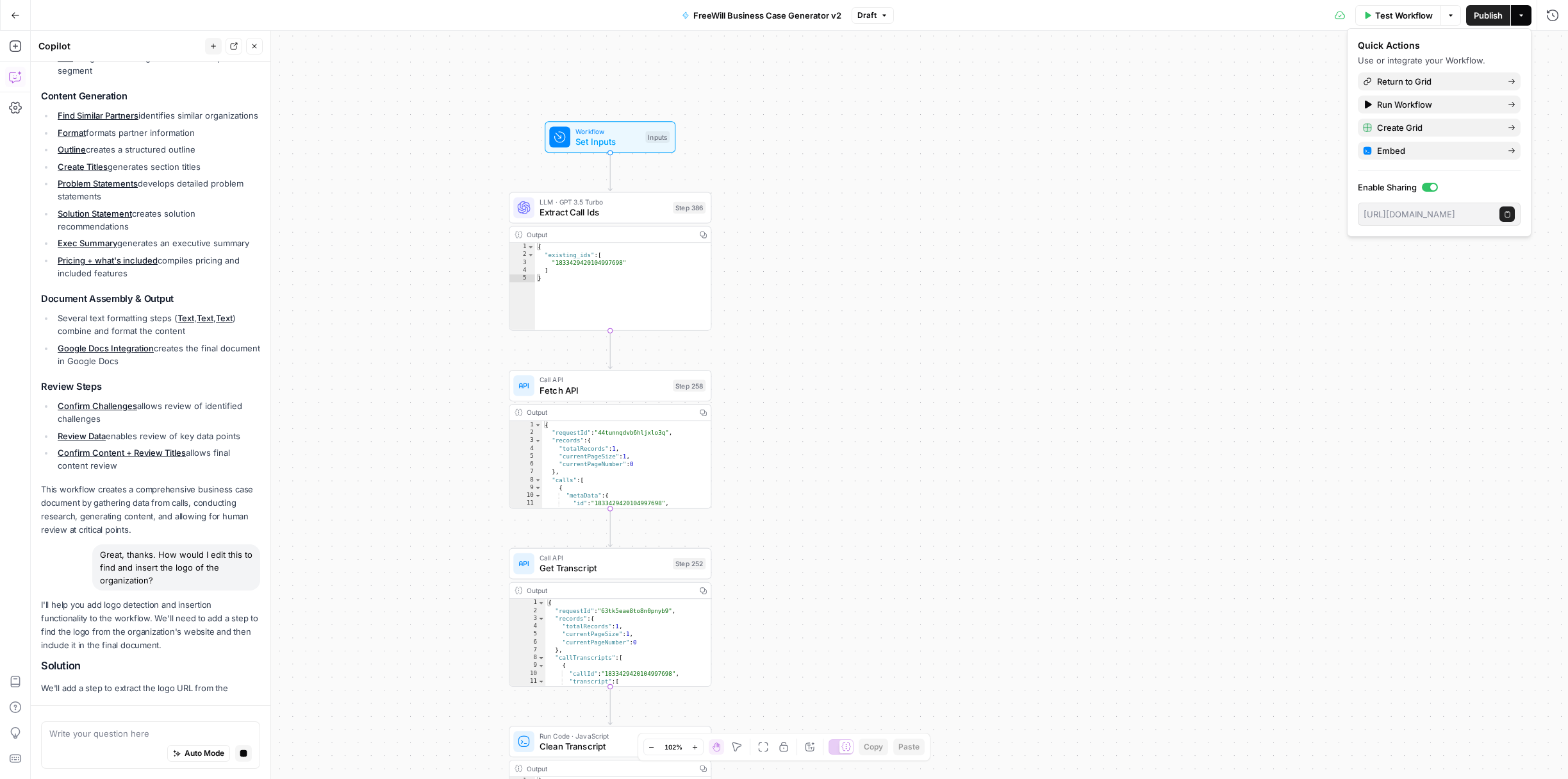
click at [1530, 15] on button "Actions" at bounding box center [1521, 15] width 21 height 21
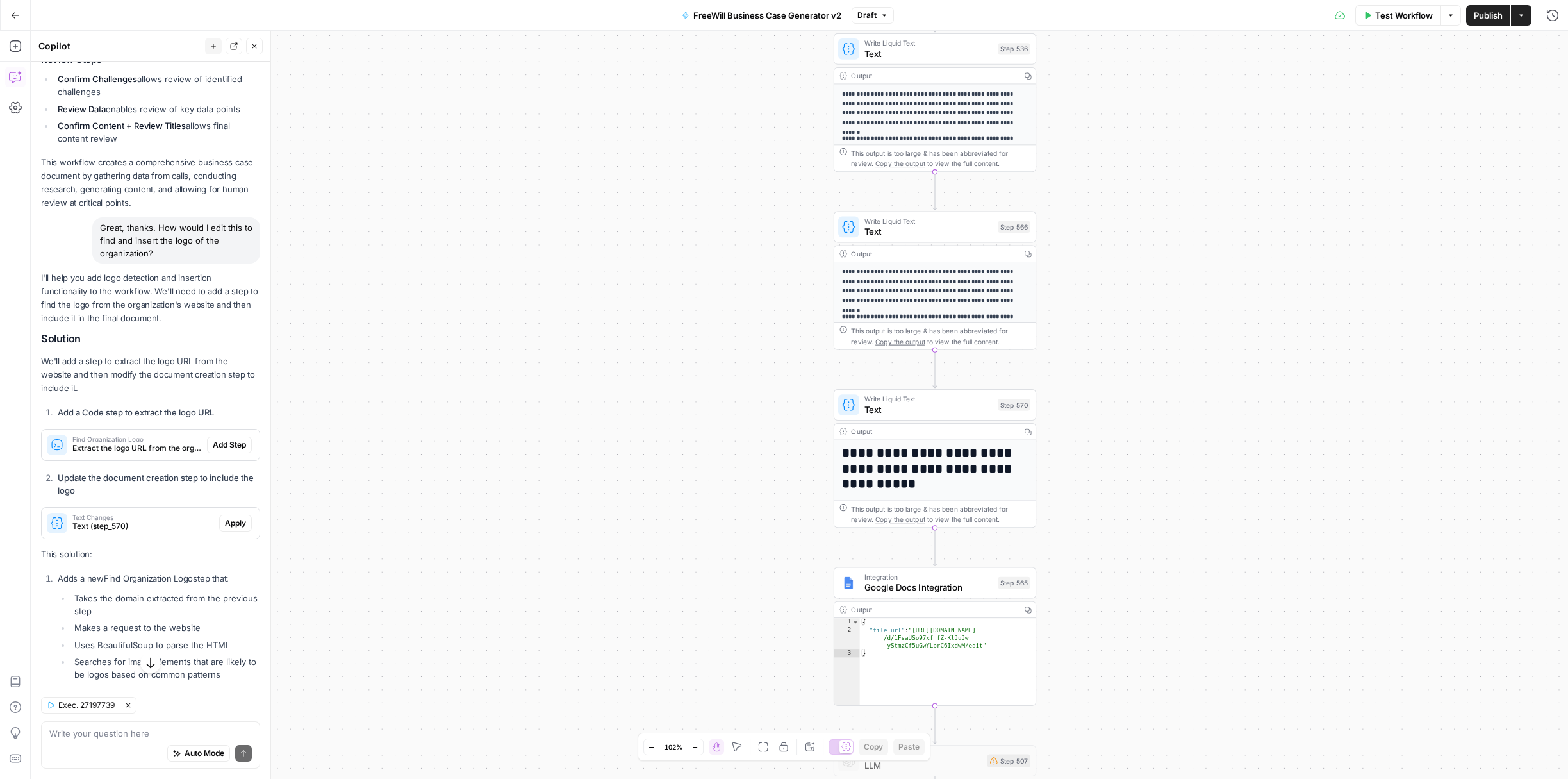
scroll to position [982, 0]
click at [175, 342] on div "I'll help you add logo detection and insertion functionality to the workflow. W…" at bounding box center [151, 595] width 219 height 642
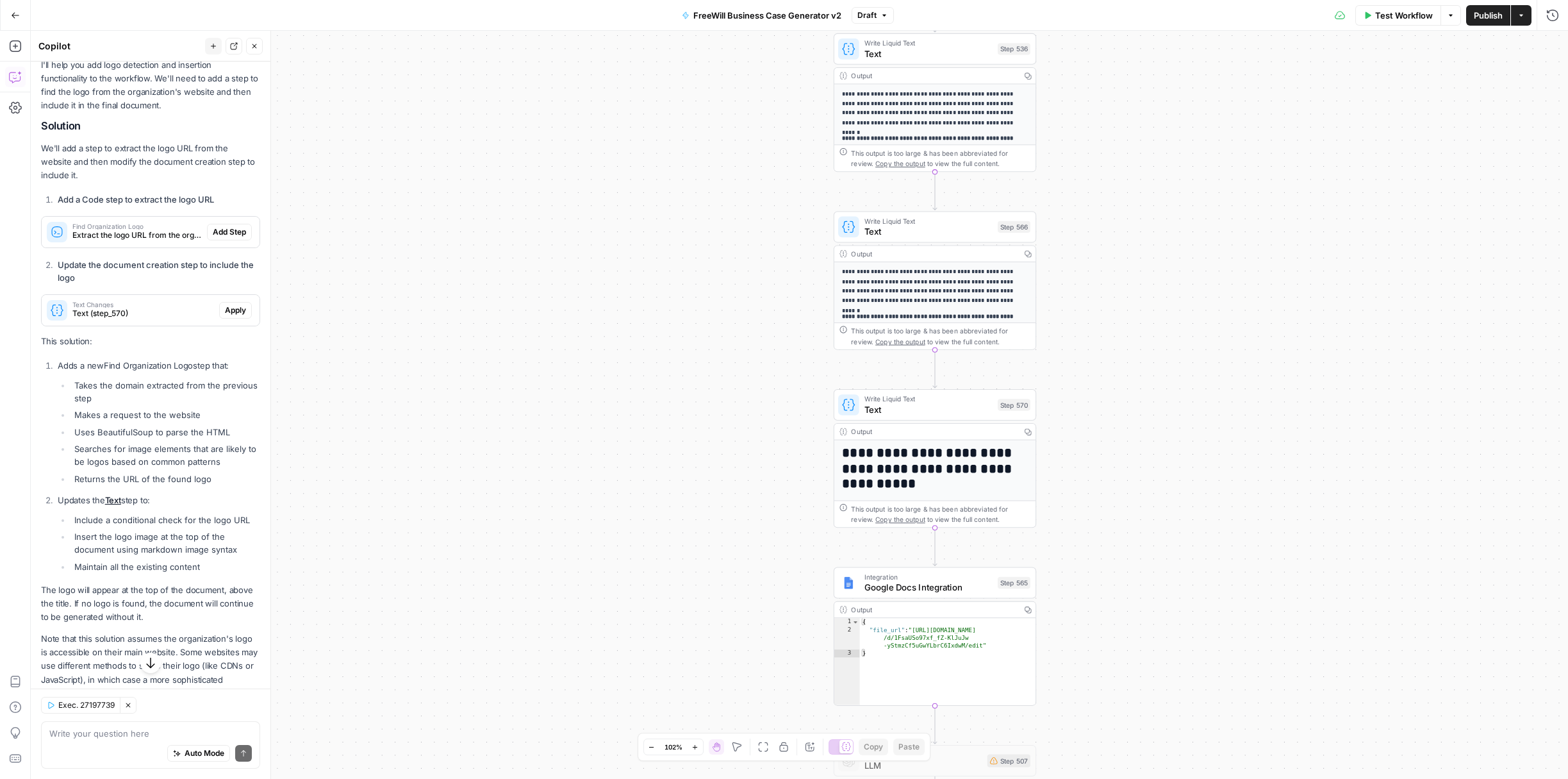
scroll to position [1239, 0]
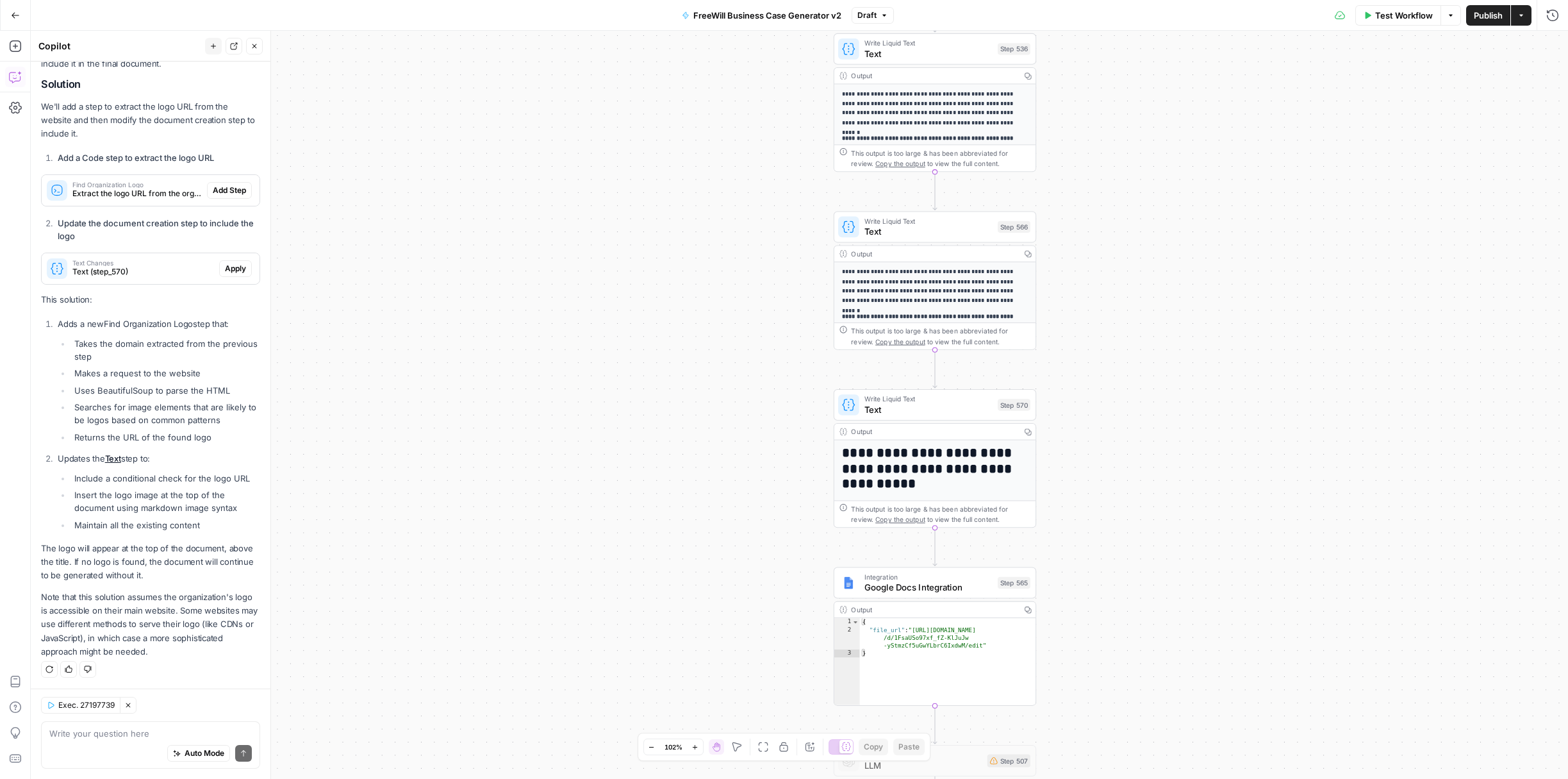
click at [159, 390] on li "Uses BeautifulSoup to parse the HTML" at bounding box center [166, 390] width 189 height 13
click at [144, 388] on li "Uses BeautifulSoup to parse the HTML" at bounding box center [166, 390] width 189 height 13
copy li "BeautifulSoup"
click at [198, 554] on p "The logo will appear at the top of the document, above the title. If no logo is…" at bounding box center [151, 562] width 219 height 40
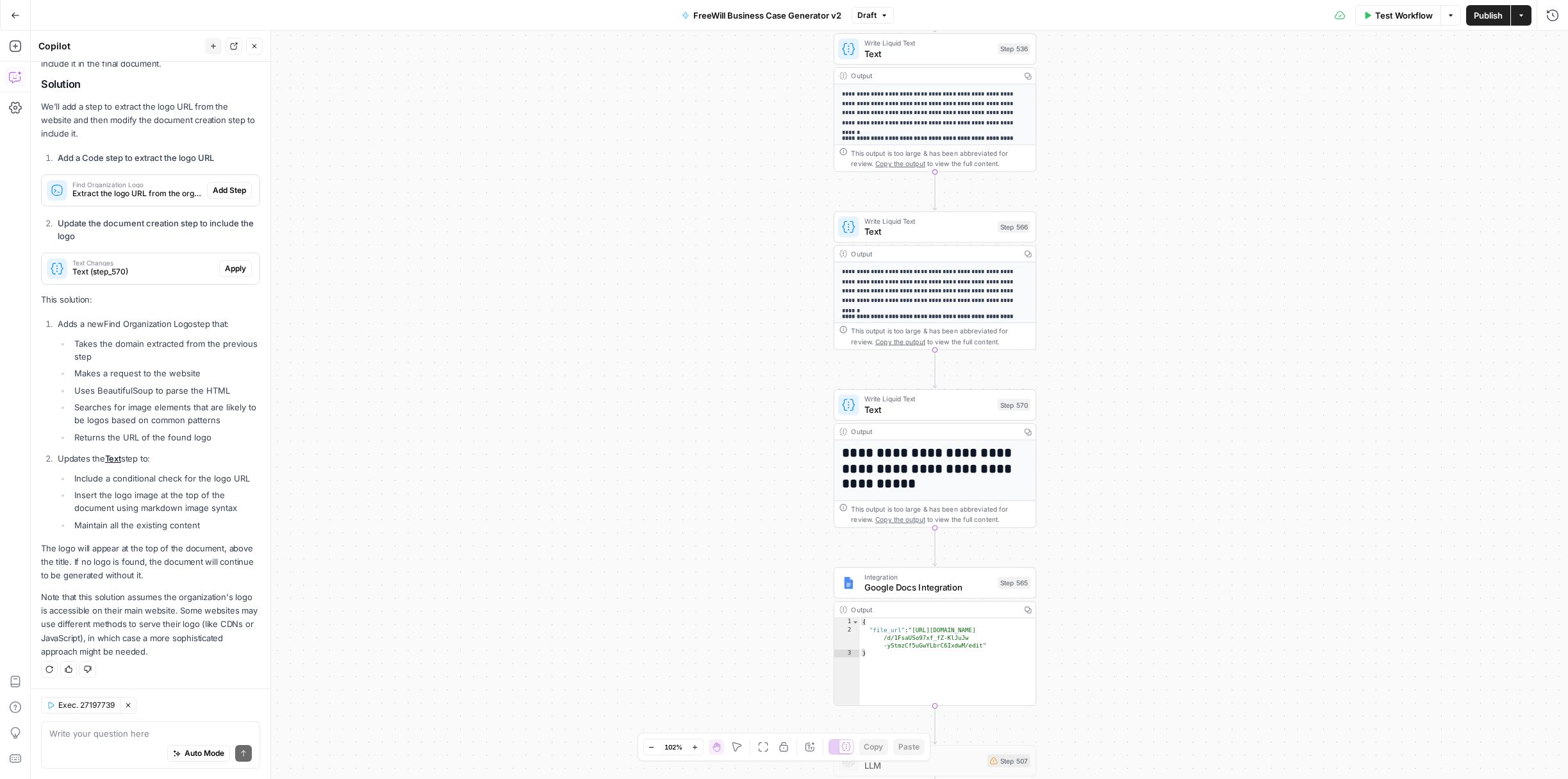
click at [599, 495] on div "true false Workflow Set Inputs Inputs LLM · GPT 3.5 Turbo Extract Call Ids Step…" at bounding box center [799, 405] width 1538 height 748
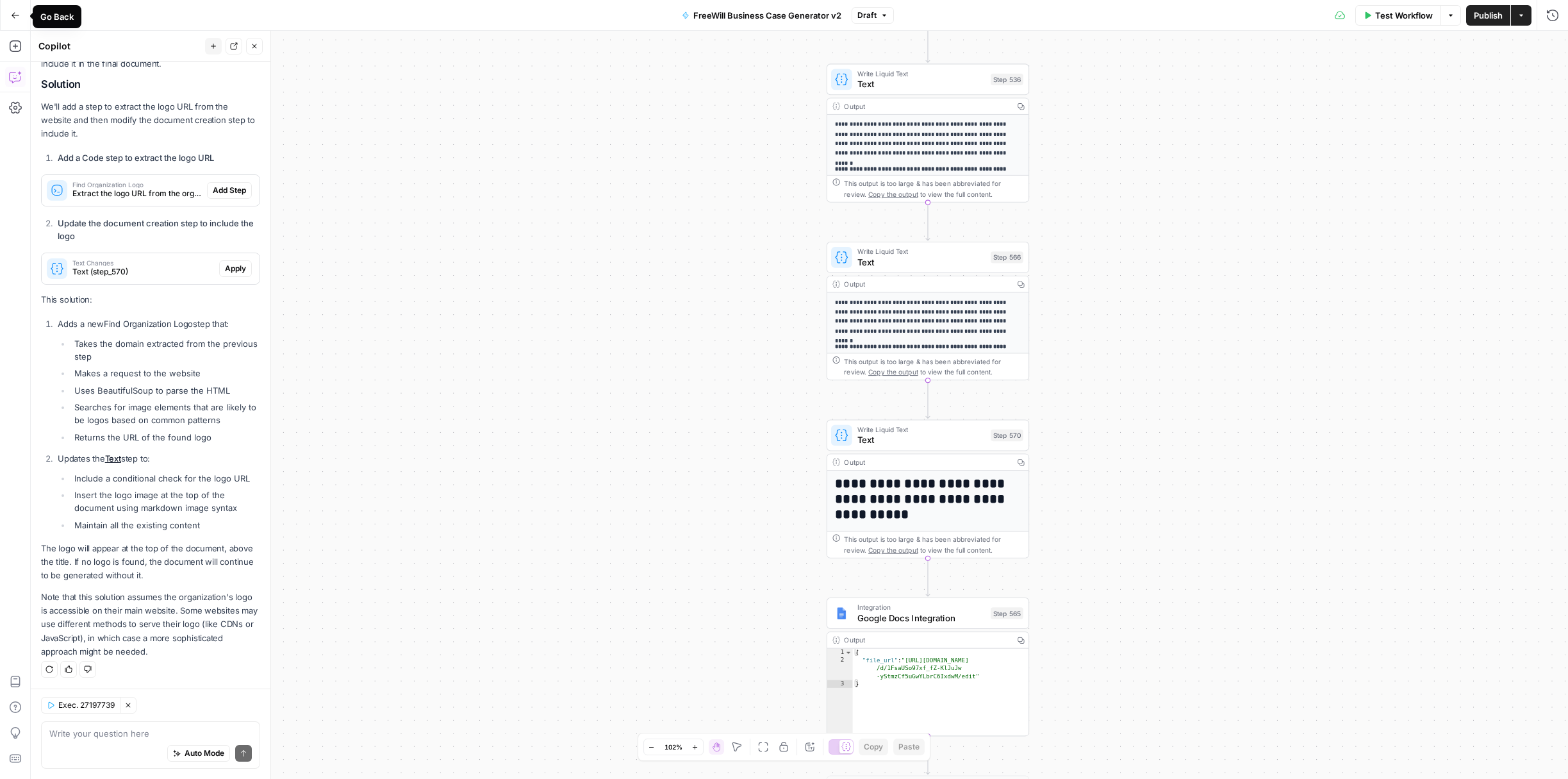
click at [12, 14] on icon "button" at bounding box center [15, 15] width 9 height 9
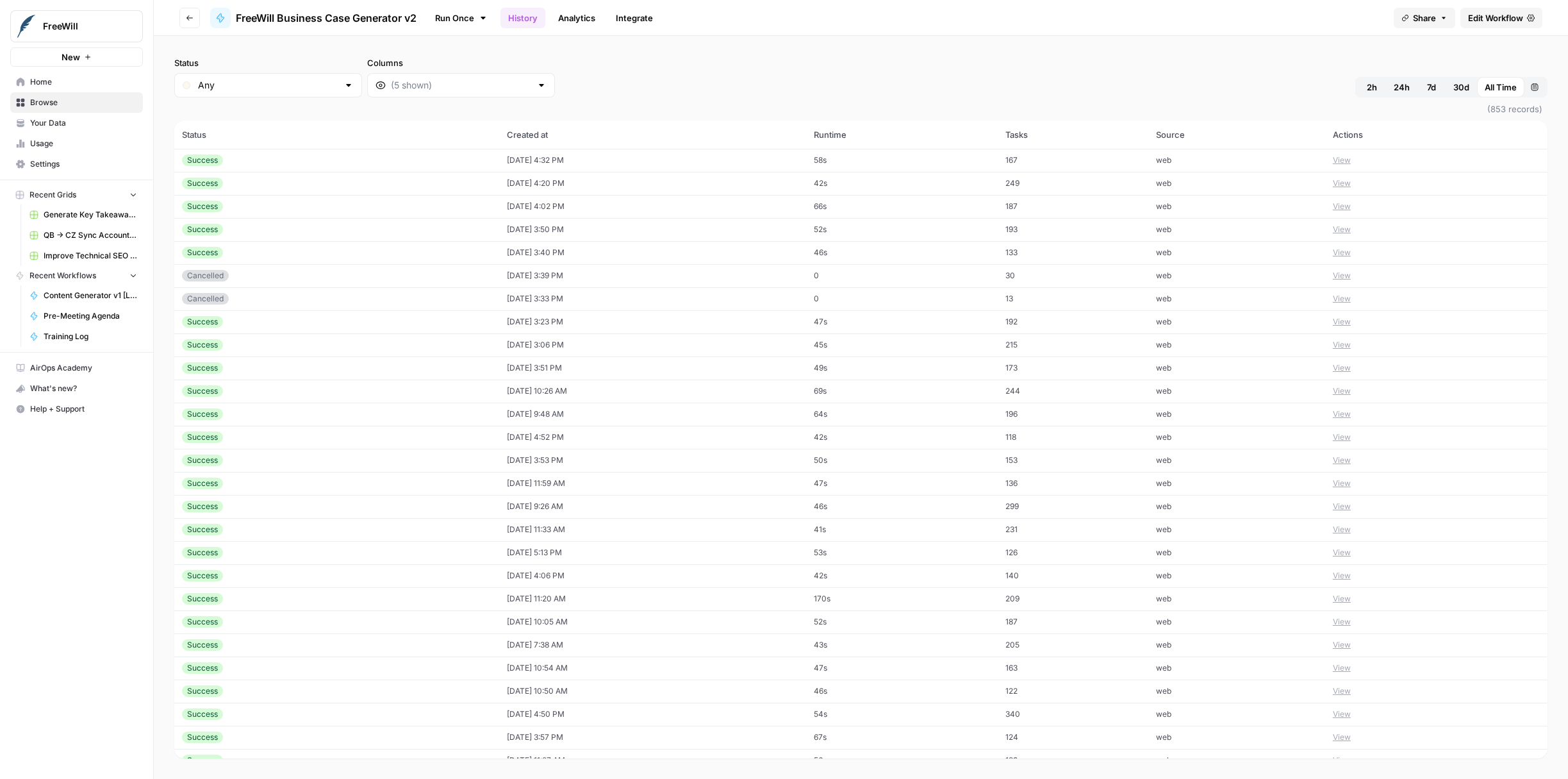
click at [582, 15] on link "Analytics" at bounding box center [577, 18] width 53 height 21
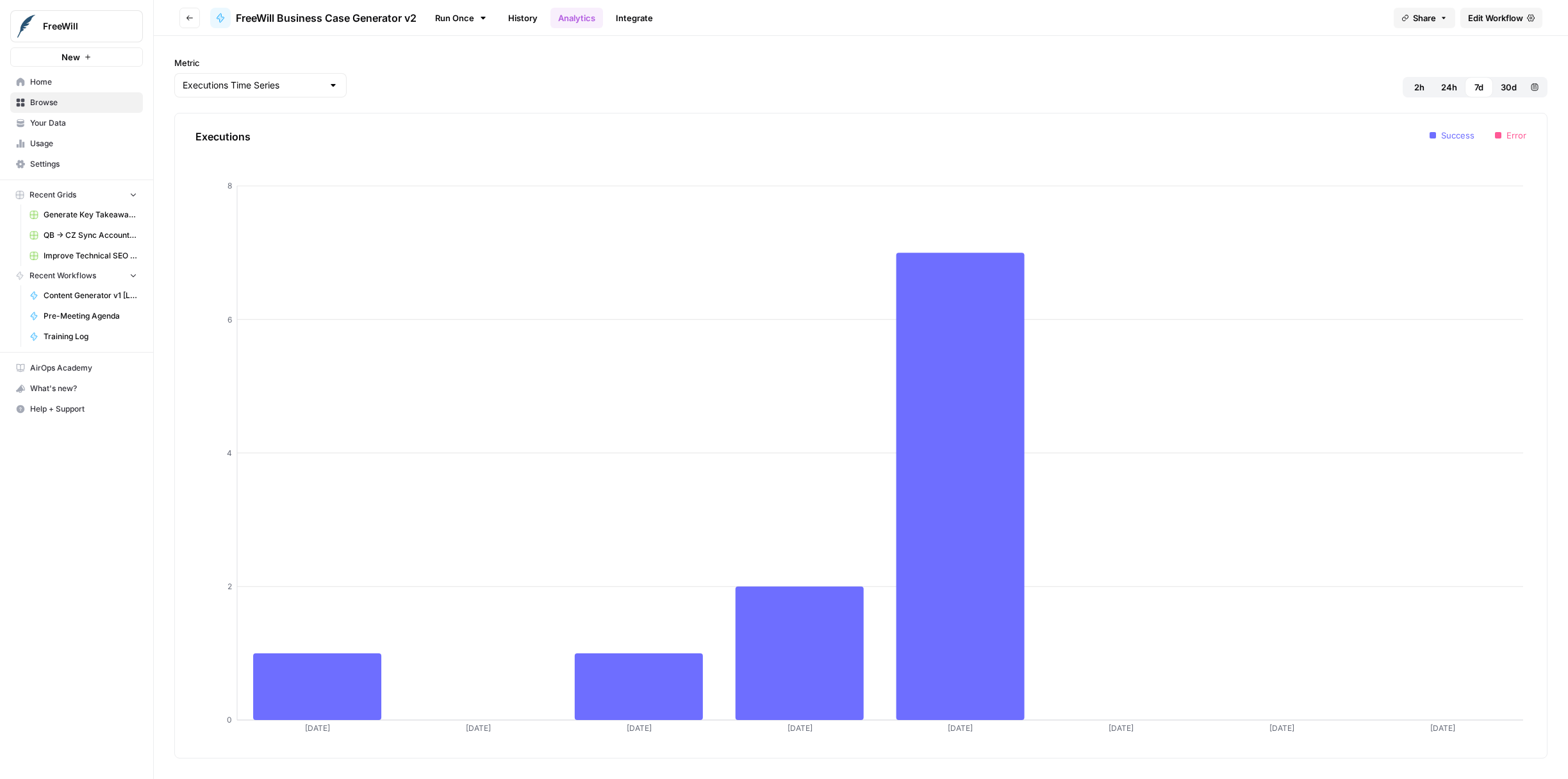
click at [1513, 86] on span "30d" at bounding box center [1508, 87] width 16 height 13
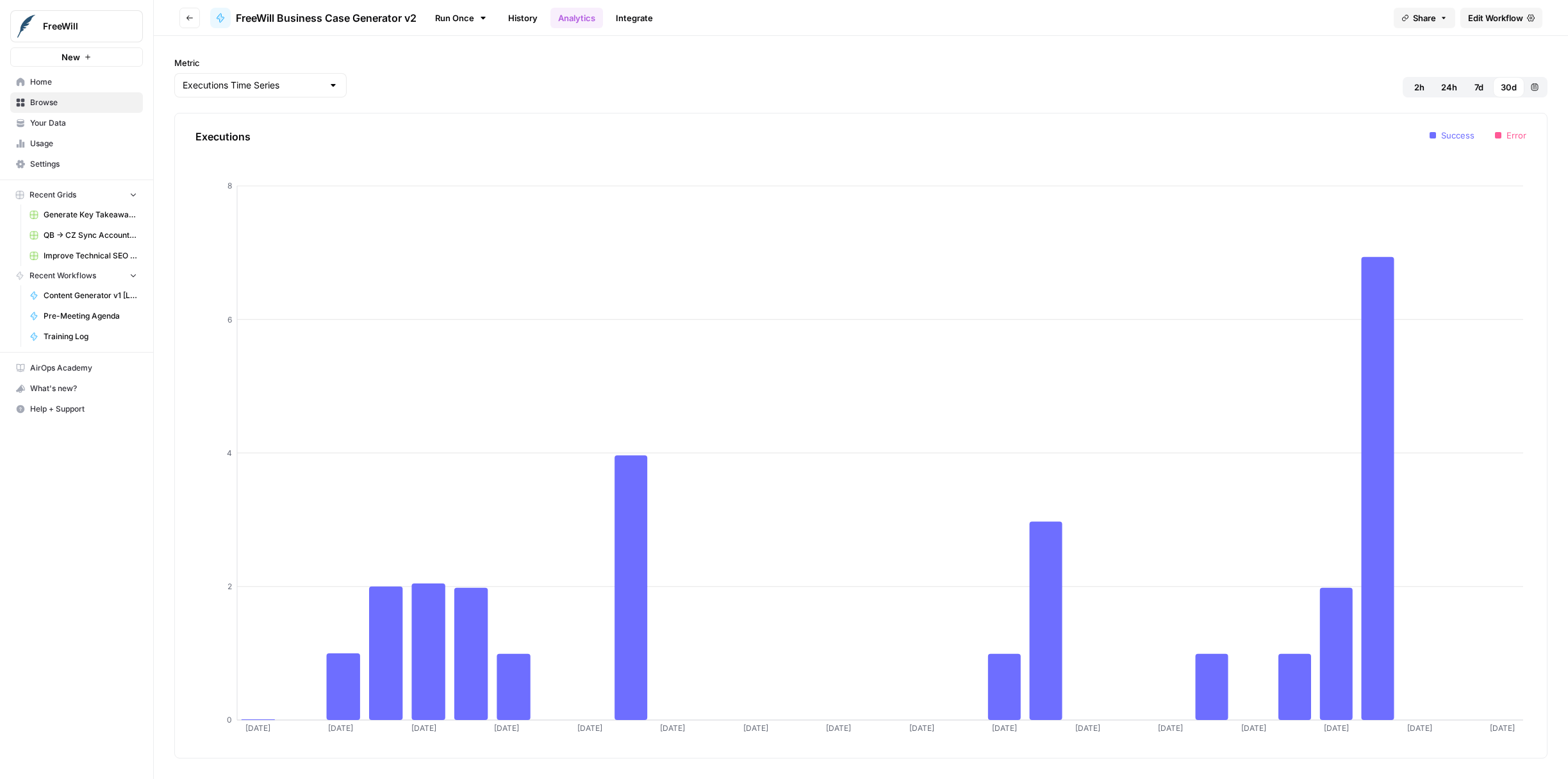
click at [1533, 86] on icon "button" at bounding box center [1535, 87] width 7 height 7
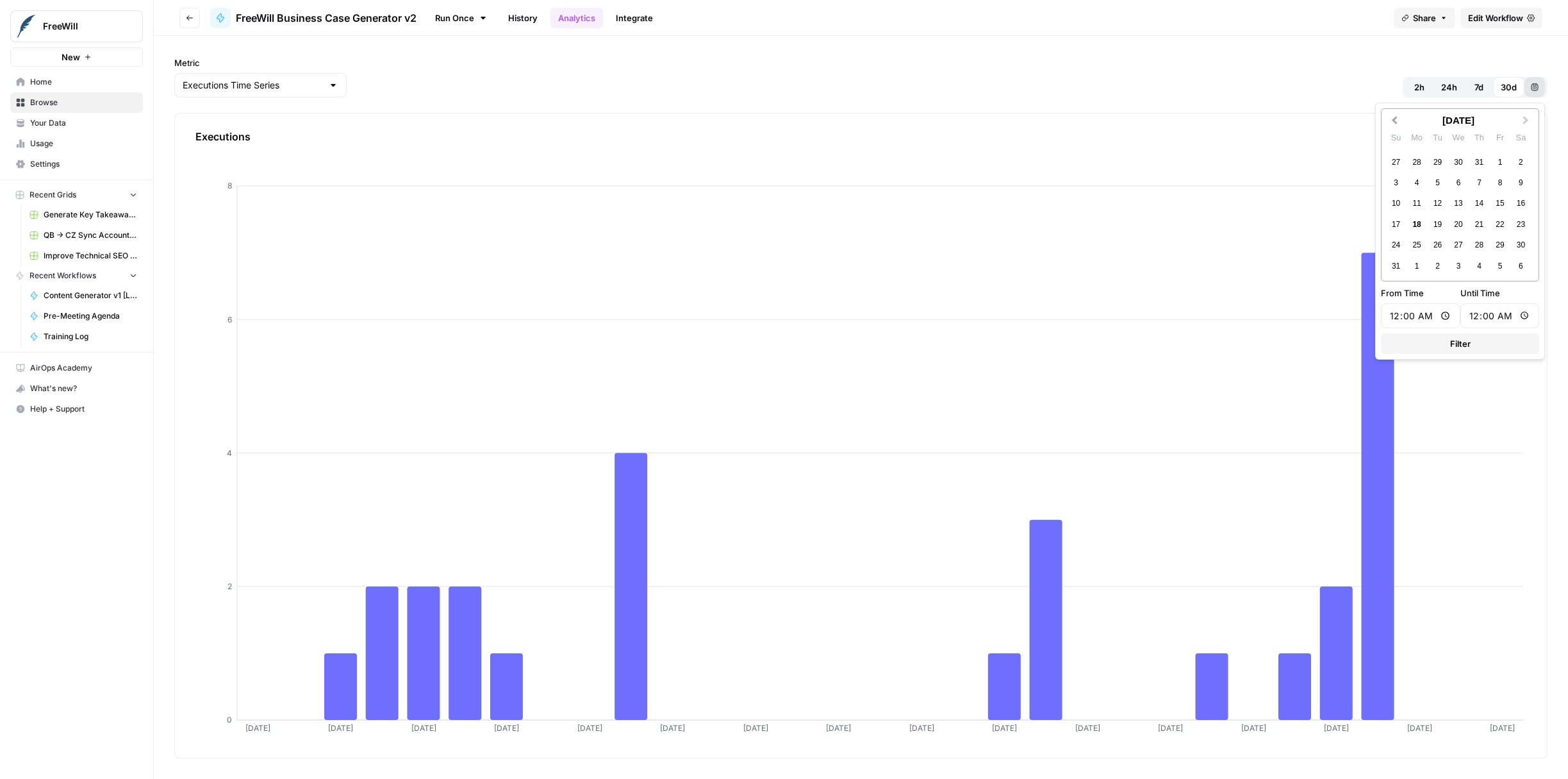
click at [1395, 116] on span "Previous Month" at bounding box center [1395, 120] width 0 height 13
click at [1430, 326] on button "Filter" at bounding box center [1460, 323] width 158 height 21
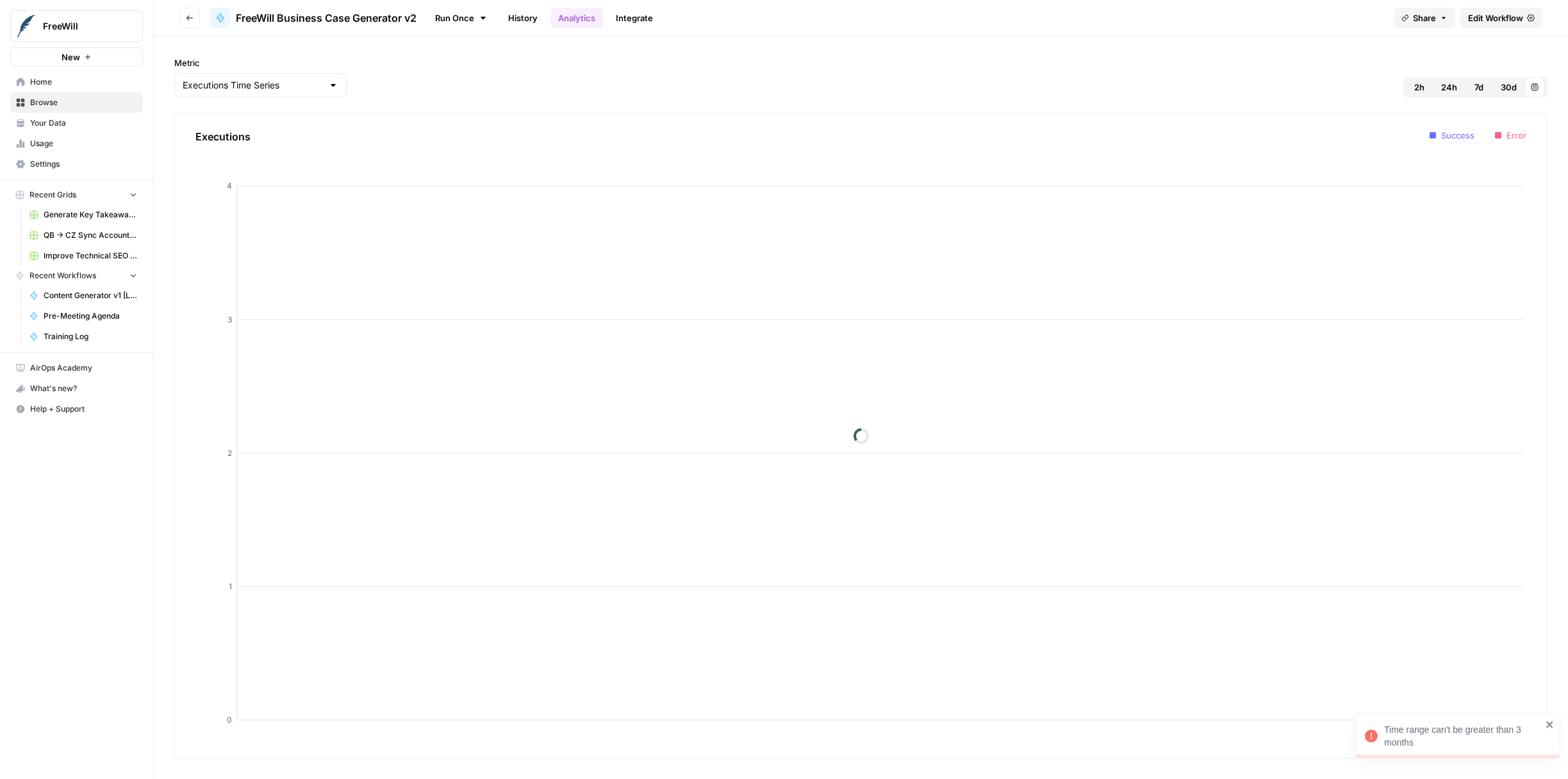
click at [1535, 86] on icon "button" at bounding box center [1535, 87] width 7 height 7
click at [1526, 119] on span "Next Month" at bounding box center [1526, 120] width 0 height 13
click at [1462, 329] on button "Filter" at bounding box center [1460, 323] width 158 height 21
click at [1499, 91] on button "30d" at bounding box center [1509, 87] width 32 height 21
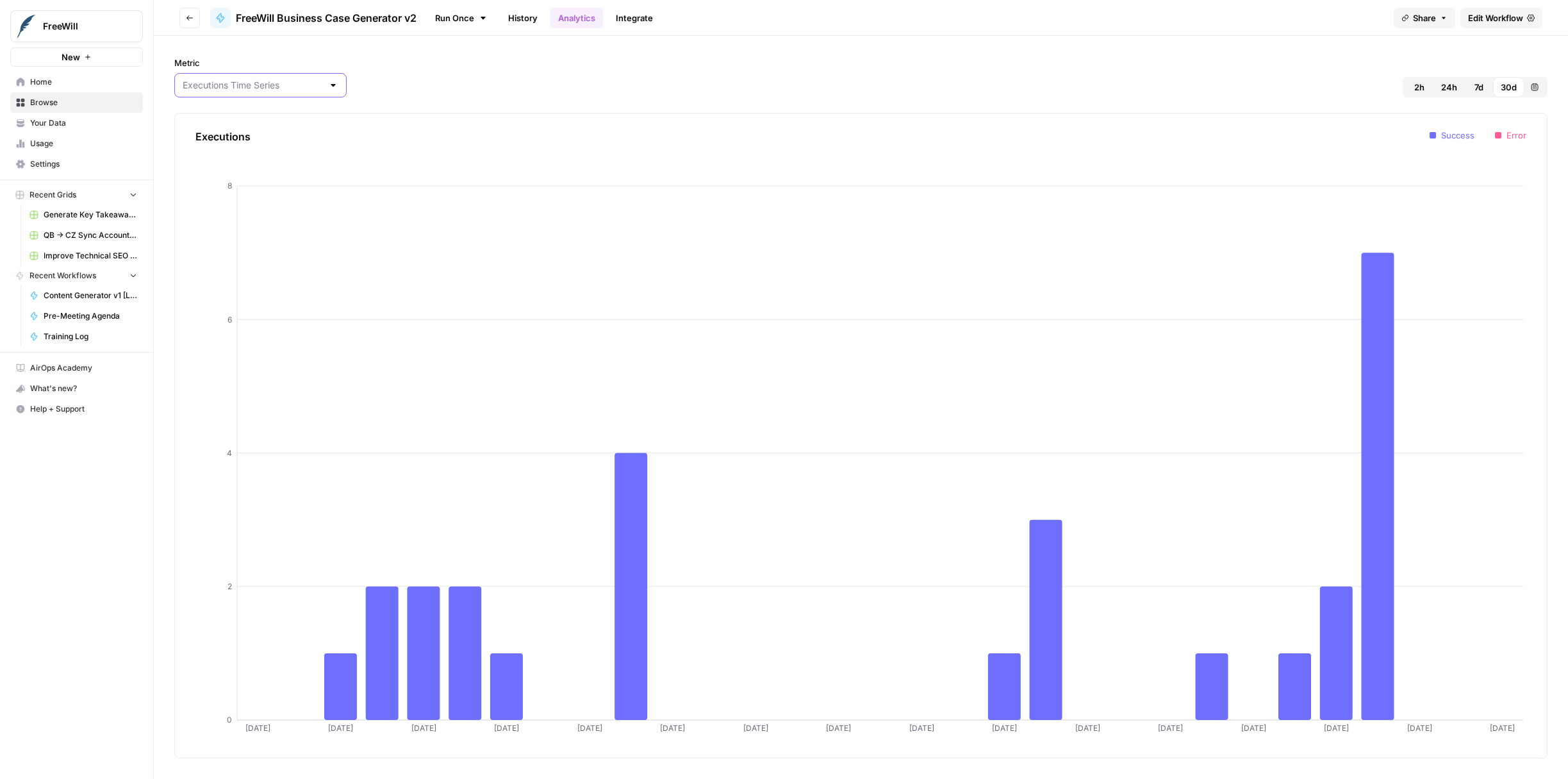
click at [240, 79] on input "Metric" at bounding box center [253, 85] width 140 height 13
type input "Executions Time Series"
click at [869, 85] on div "Metric Executions Time Series 2h 24h 7d 30d Custom range" at bounding box center [860, 77] width 1373 height 41
click at [1541, 88] on button "Custom range" at bounding box center [1535, 87] width 21 height 21
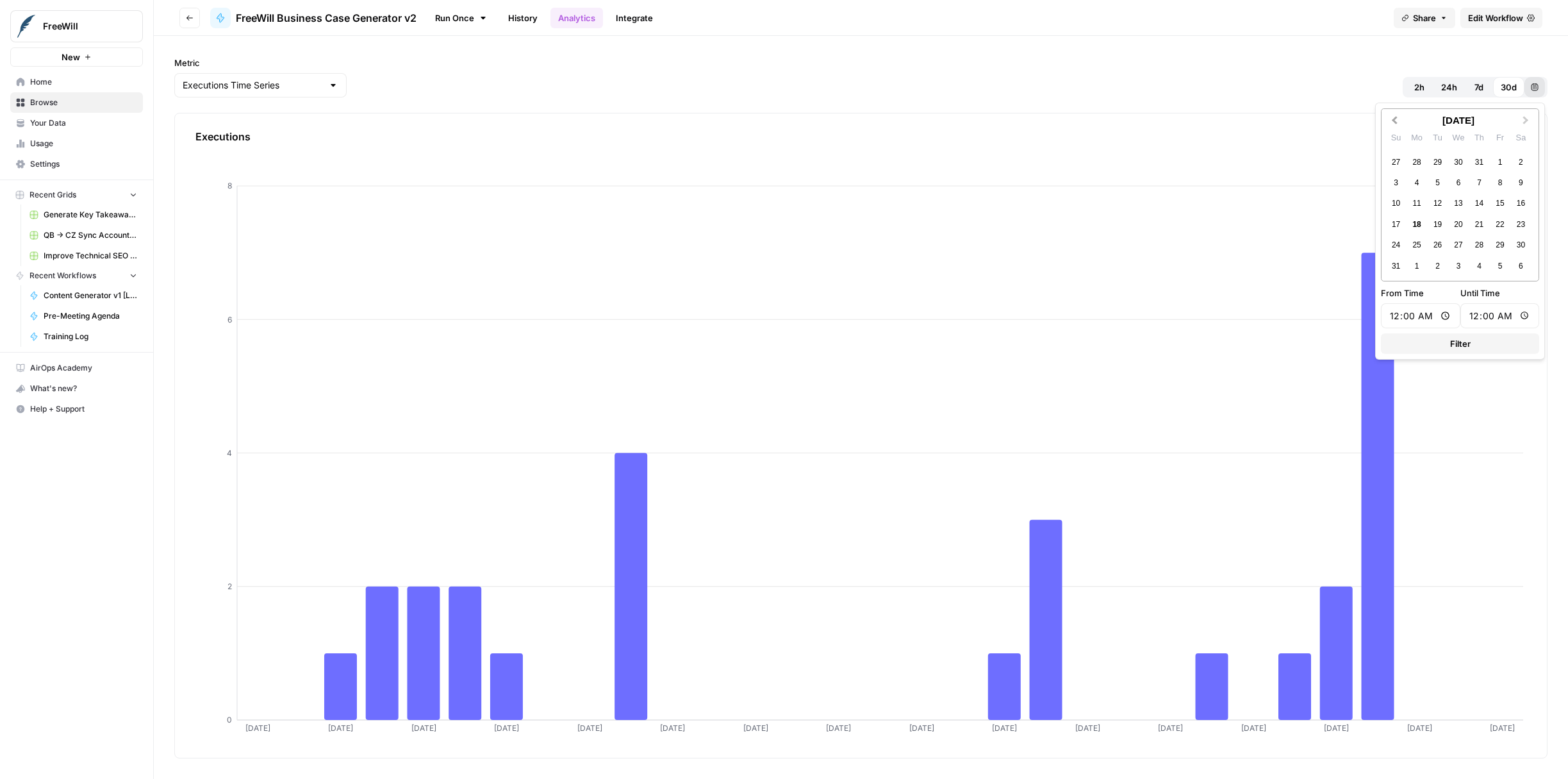
click at [1390, 123] on button "Previous Month" at bounding box center [1393, 121] width 21 height 21
click at [1397, 162] on div "1" at bounding box center [1396, 162] width 17 height 17
click at [1526, 114] on button "Next Month" at bounding box center [1528, 121] width 21 height 21
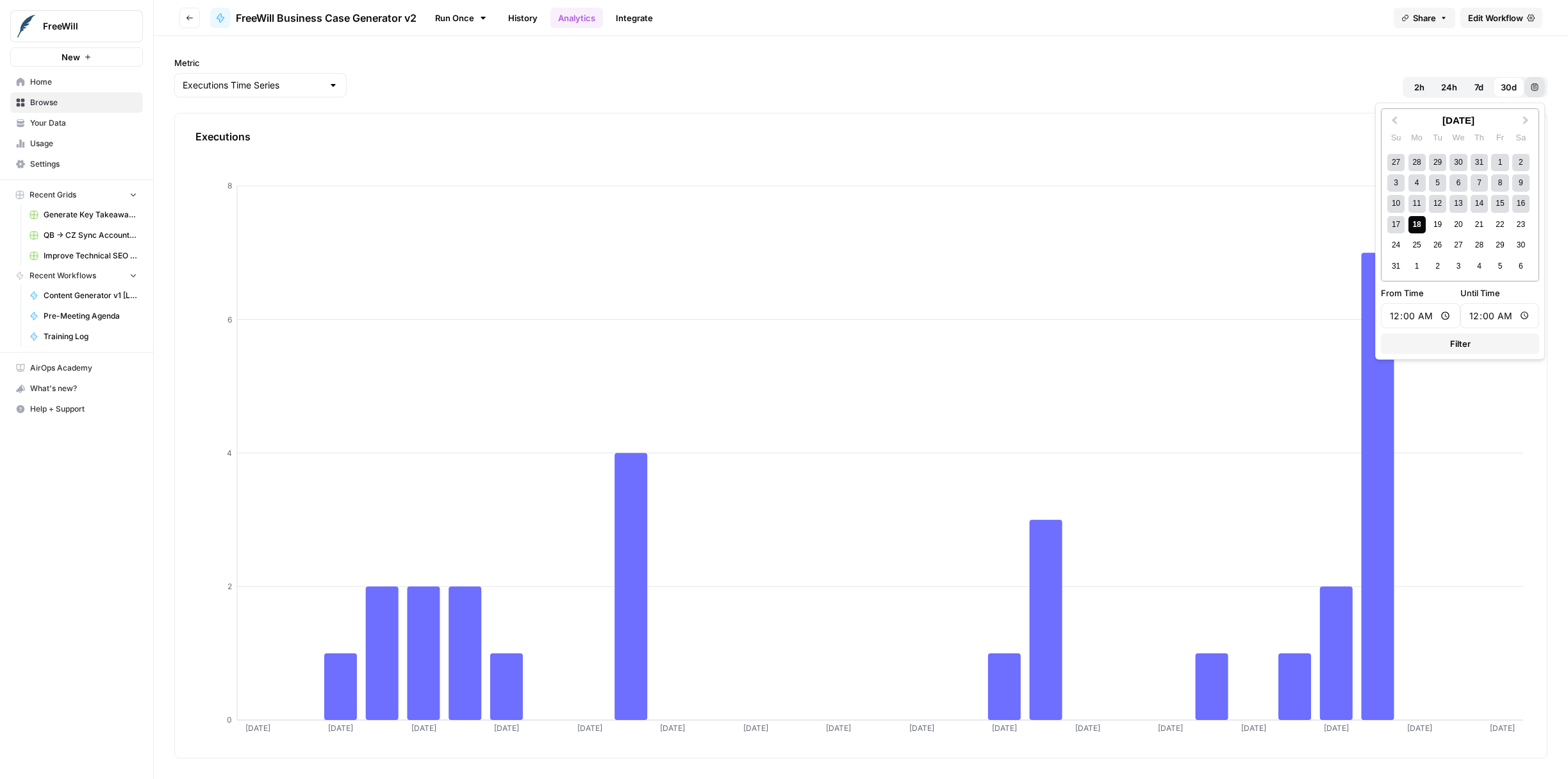
click at [1410, 219] on div "18" at bounding box center [1417, 224] width 17 height 17
click at [1417, 226] on div "18" at bounding box center [1417, 224] width 17 height 17
click at [1395, 116] on span "Previous Month" at bounding box center [1395, 120] width 0 height 13
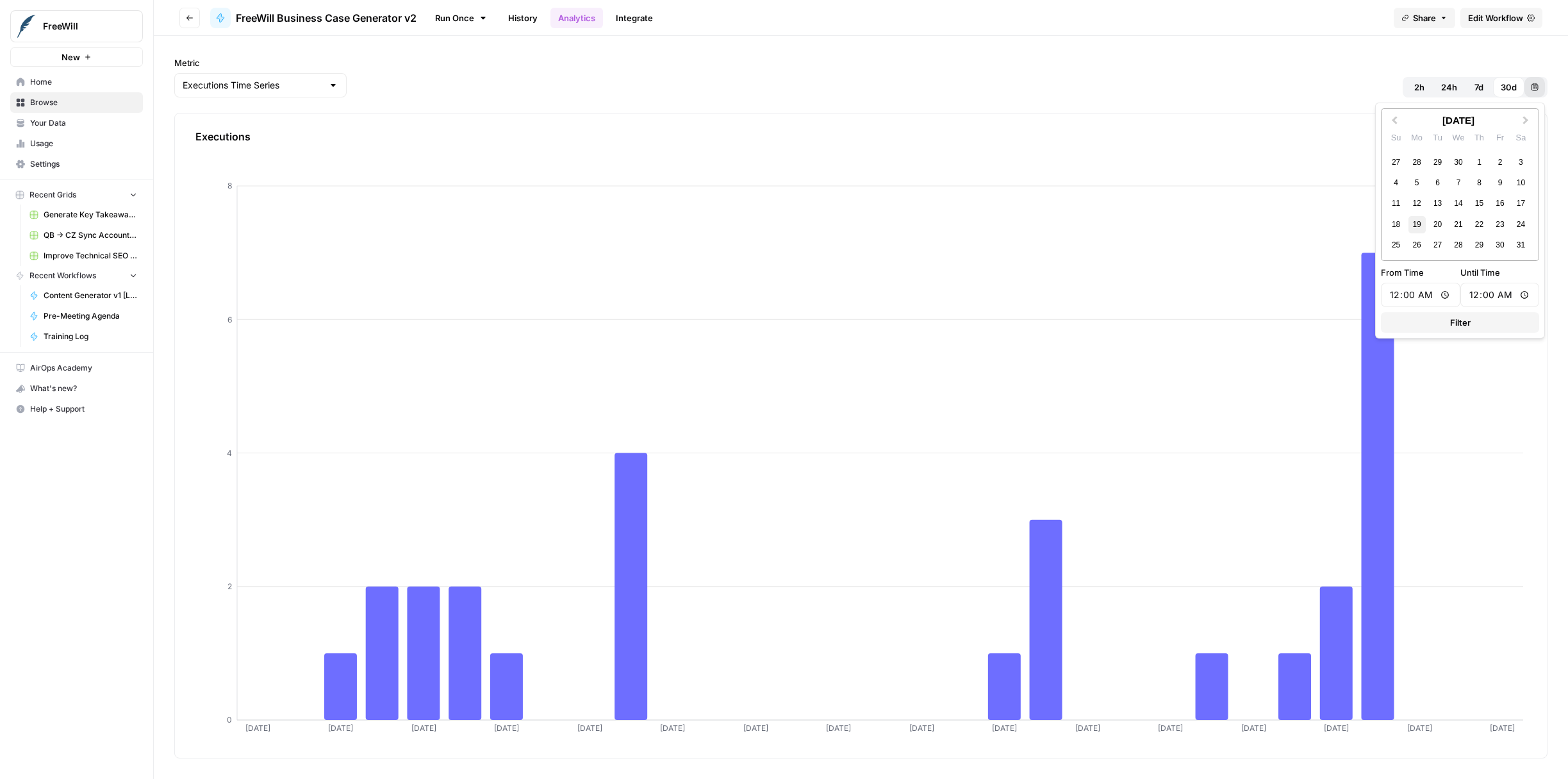
click at [1413, 227] on div "19" at bounding box center [1417, 224] width 17 height 17
click at [1526, 119] on span "Next Month" at bounding box center [1526, 120] width 0 height 13
click at [1399, 226] on div "17" at bounding box center [1396, 224] width 17 height 17
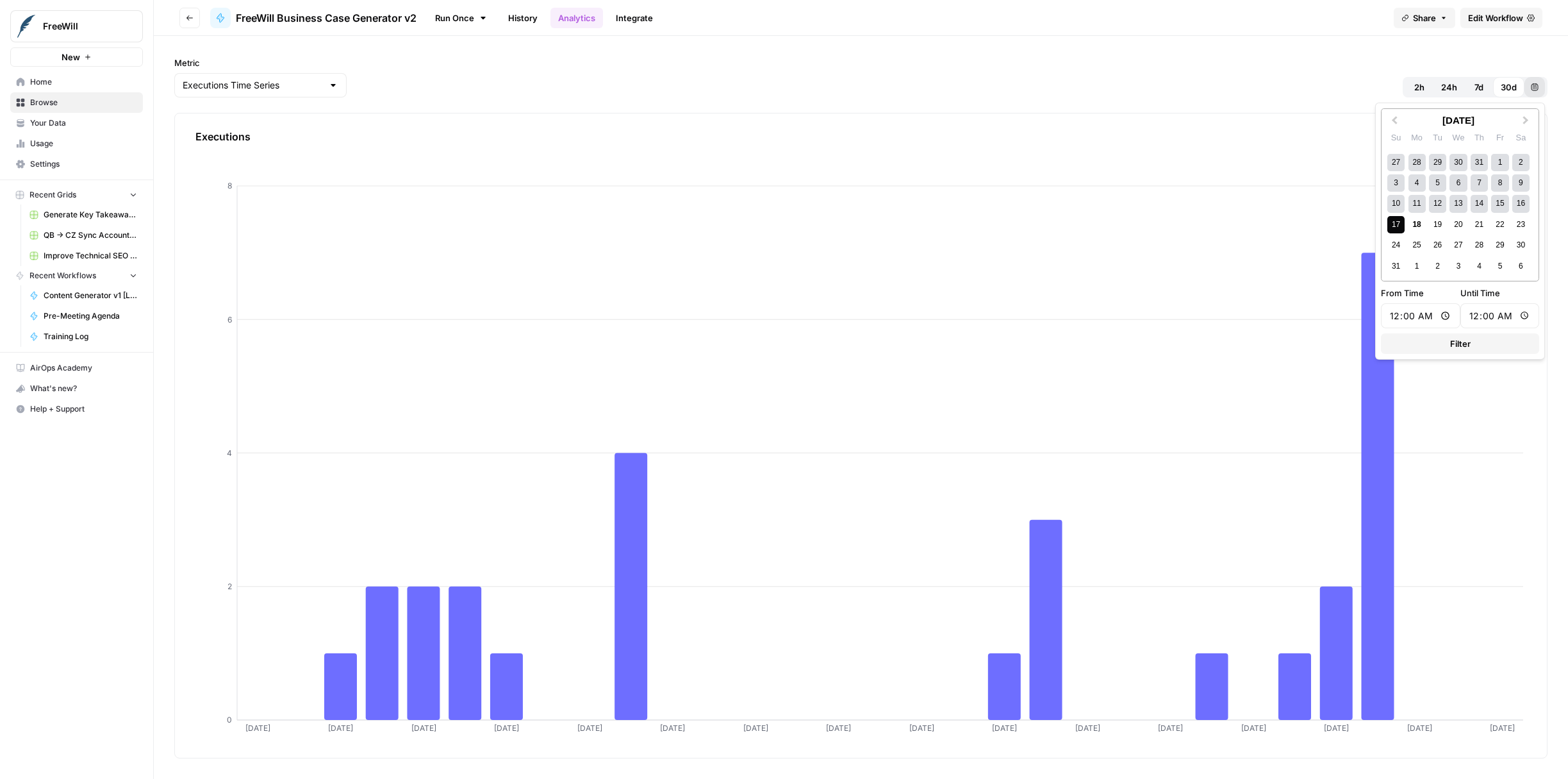
click at [1428, 343] on button "Filter" at bounding box center [1460, 344] width 158 height 21
